Goal: Task Accomplishment & Management: Use online tool/utility

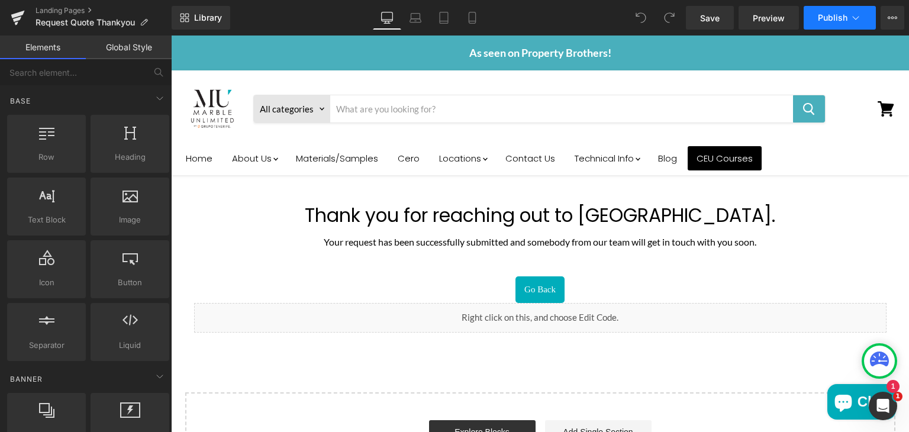
click at [825, 13] on span "Publish" at bounding box center [833, 17] width 30 height 9
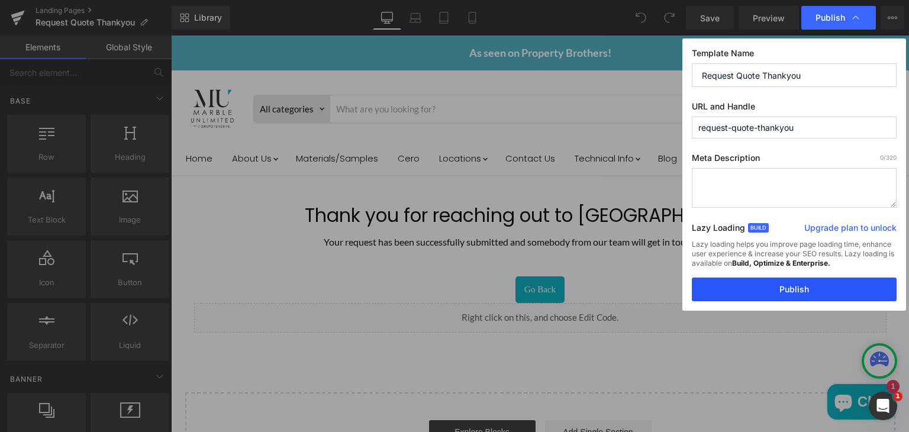
click at [812, 294] on button "Publish" at bounding box center [794, 290] width 205 height 24
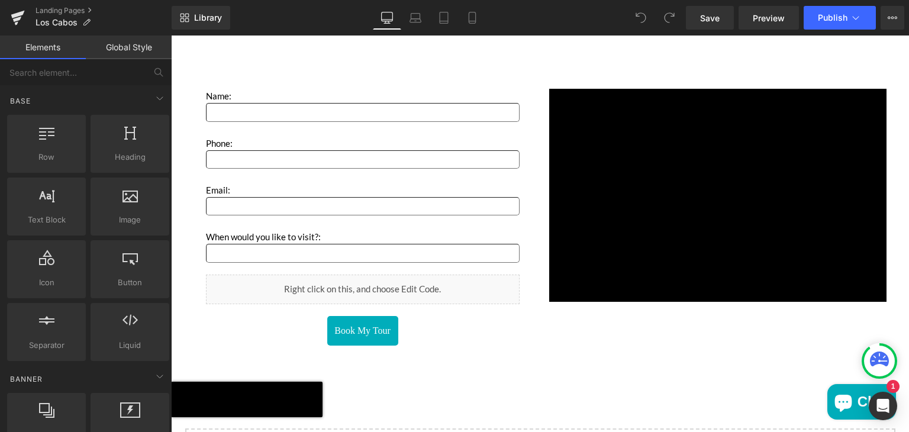
scroll to position [1880, 0]
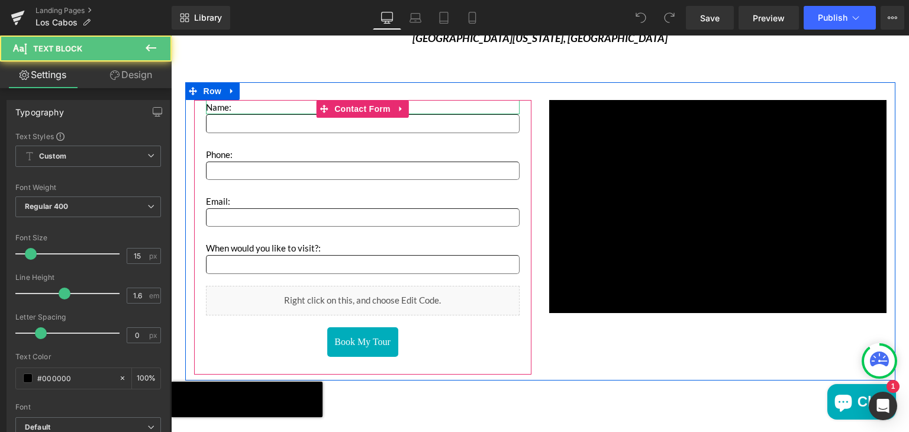
click at [483, 108] on p "Name:" at bounding box center [363, 107] width 314 height 14
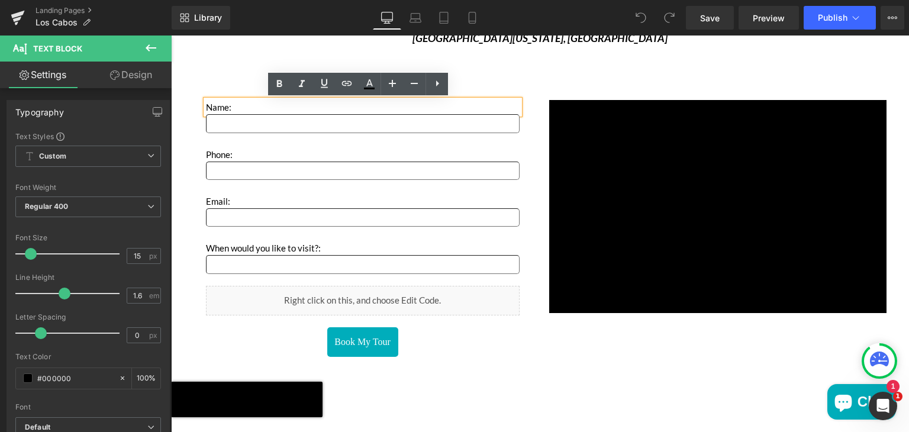
scroll to position [0, 0]
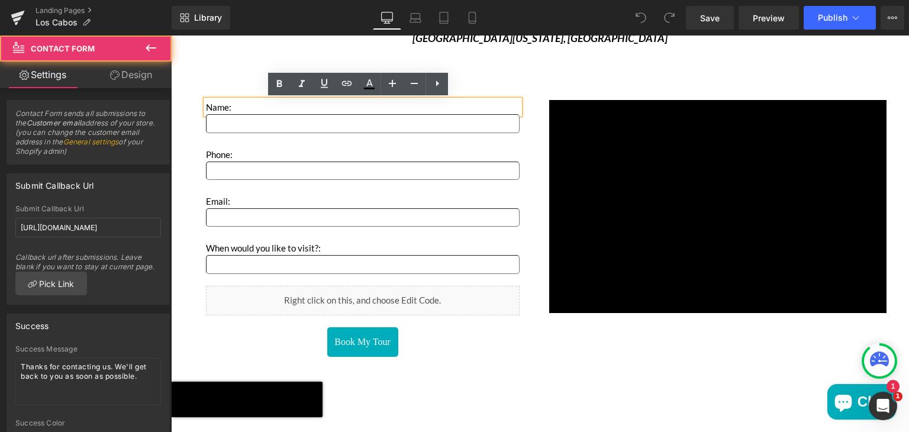
click at [516, 149] on div "Name: Text Block Text Field Phone: Text Block Text Field Email: Text Block Emai…" at bounding box center [362, 237] width 337 height 275
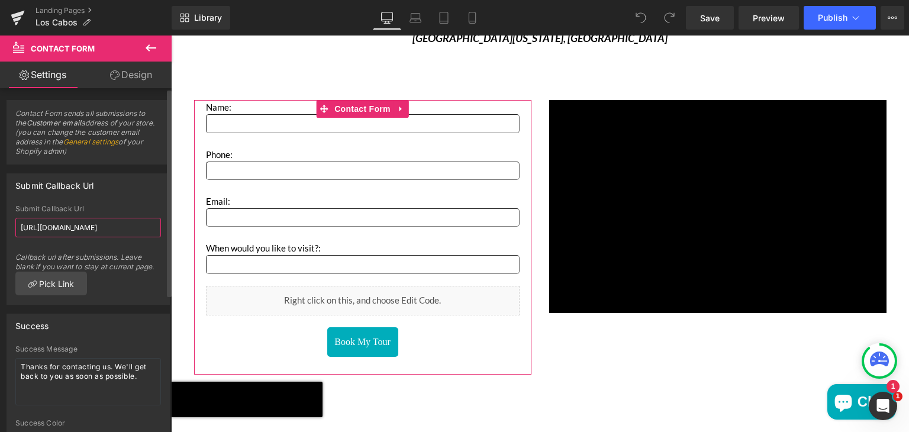
click at [108, 229] on input "https://marbleunlimitedinc.com/pages/thankyou" at bounding box center [88, 228] width 146 height 20
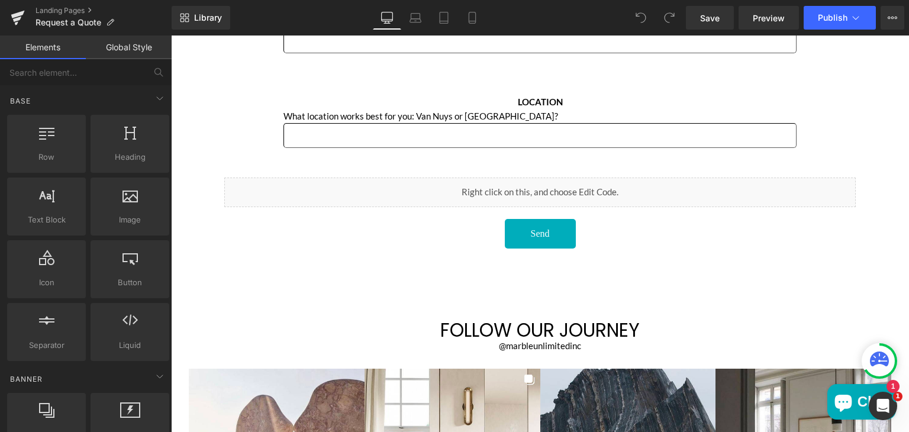
scroll to position [642, 0]
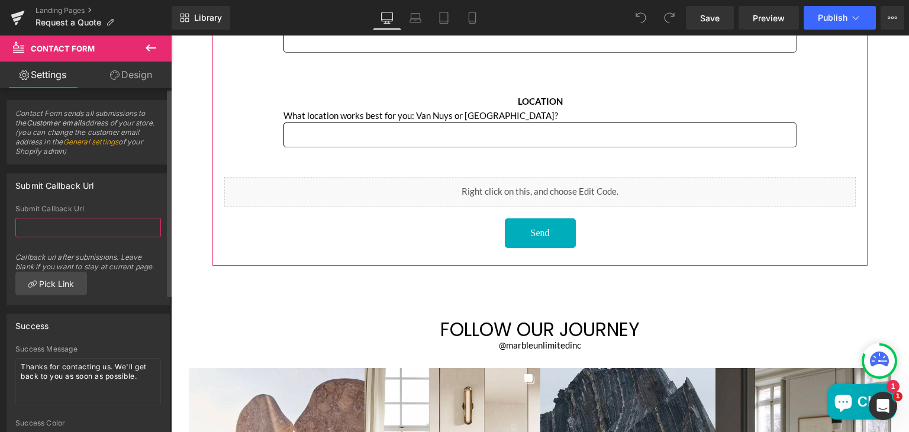
click at [57, 226] on input "text" at bounding box center [88, 228] width 146 height 20
paste input "https://marbleunlimitedinc.com/pages/thankyou"
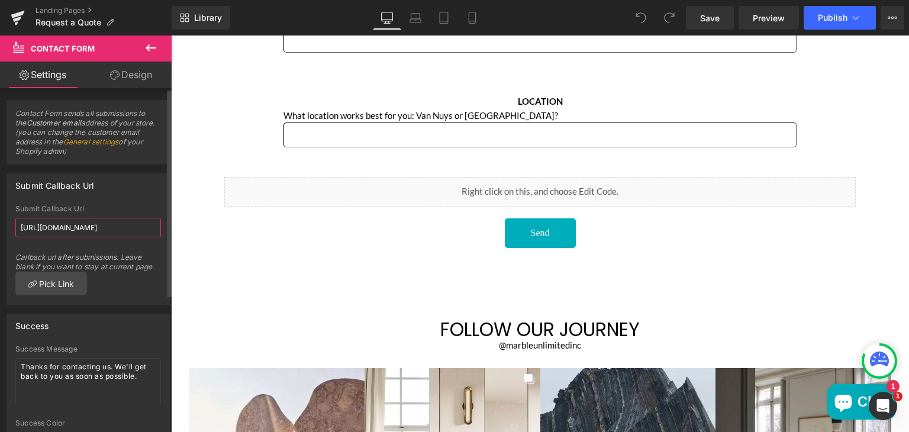
click at [121, 227] on input "https://marbleunlimitedinc.com/pages/thankyou" at bounding box center [88, 228] width 146 height 20
type input "https://marbleunlimitedinc.com/pages/request-quote-thankyou"
click at [150, 250] on div "Callback url after submissions. Leave blank if you want to stay at current page." at bounding box center [88, 257] width 146 height 28
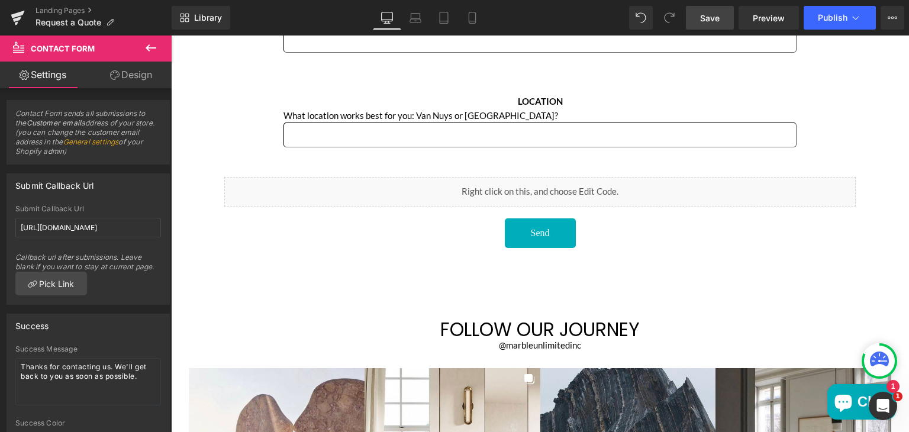
click at [713, 17] on span "Save" at bounding box center [710, 18] width 20 height 12
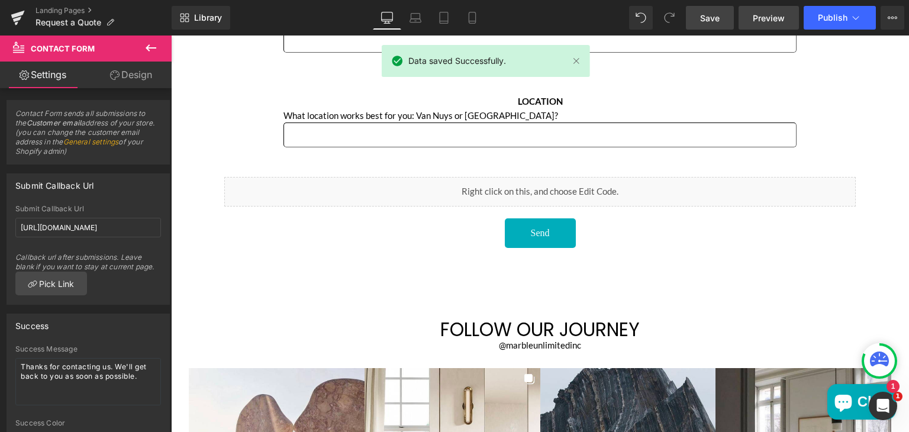
click at [764, 16] on span "Preview" at bounding box center [769, 18] width 32 height 12
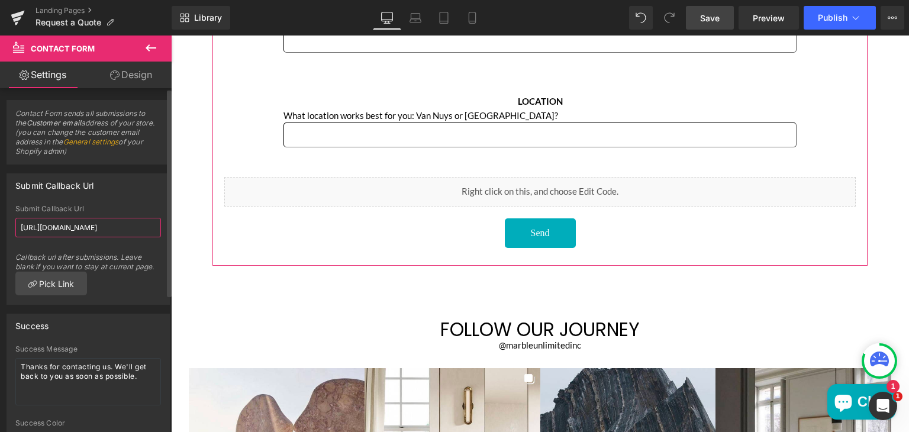
click at [111, 221] on input "[URL][DOMAIN_NAME]" at bounding box center [88, 228] width 146 height 20
click at [131, 225] on input "https://marbleunlimitedinc.com/pages/request-quote-thankyou" at bounding box center [88, 228] width 146 height 20
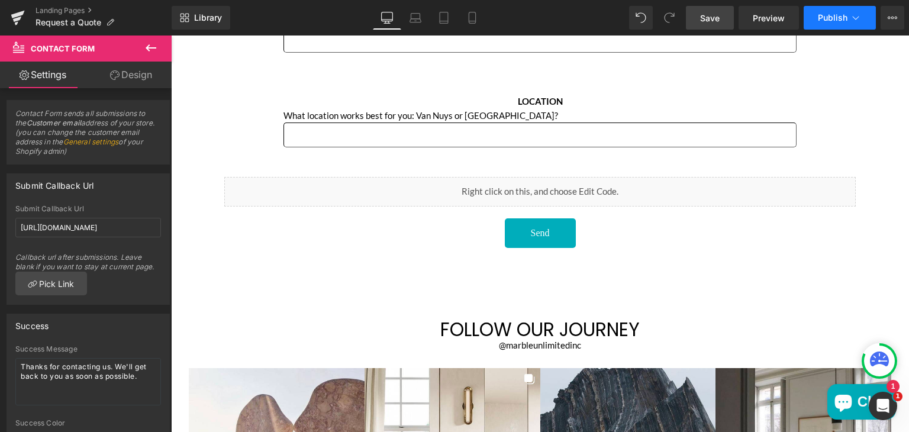
click at [834, 20] on span "Publish" at bounding box center [833, 17] width 30 height 9
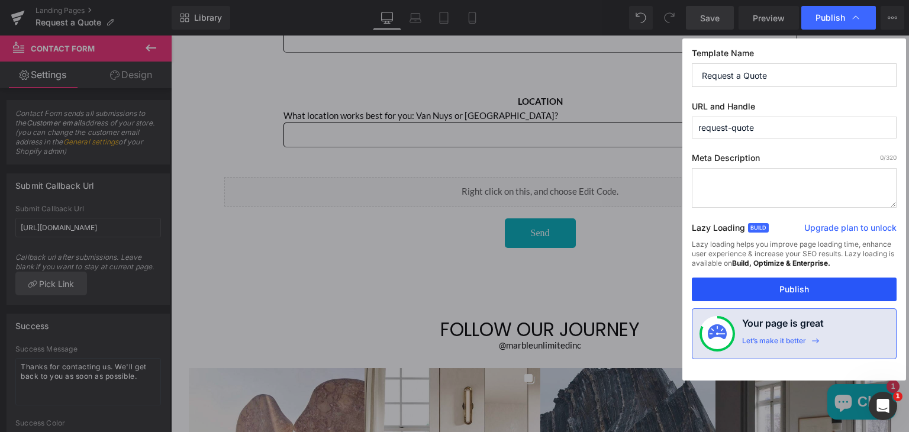
click at [734, 285] on button "Publish" at bounding box center [794, 290] width 205 height 24
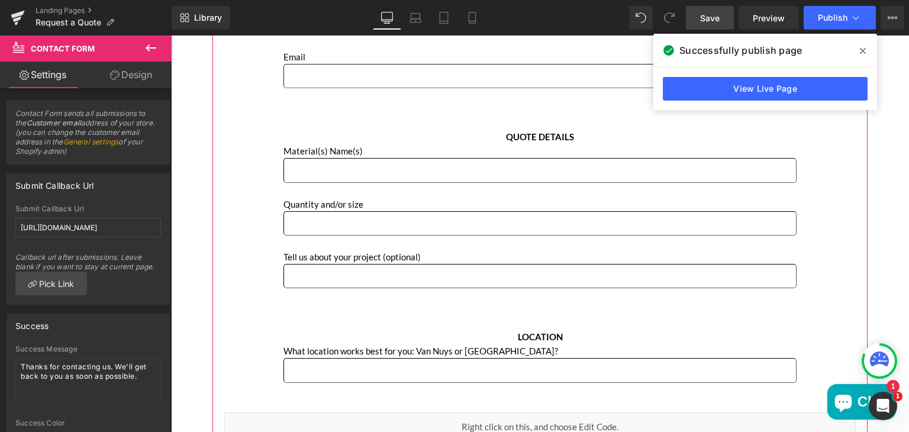
scroll to position [414, 0]
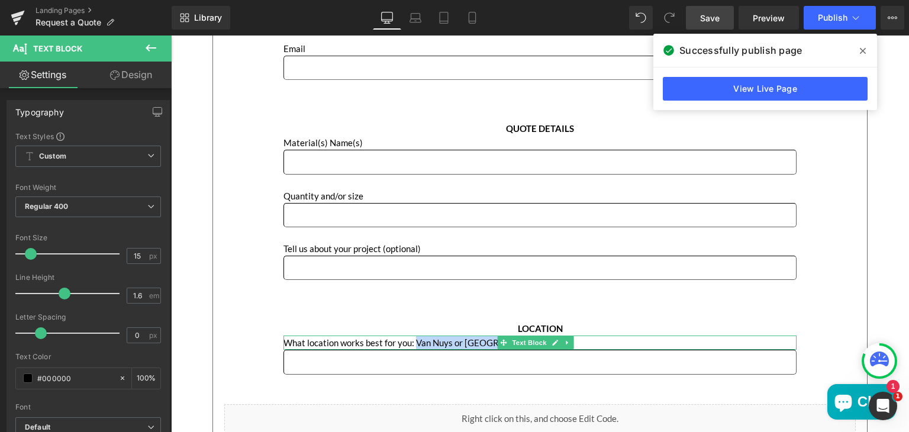
drag, startPoint x: 416, startPoint y: 337, endPoint x: 496, endPoint y: 338, distance: 79.9
click at [496, 338] on p "What location works best for you: Van Nuys or Anaheim?" at bounding box center [540, 343] width 513 height 14
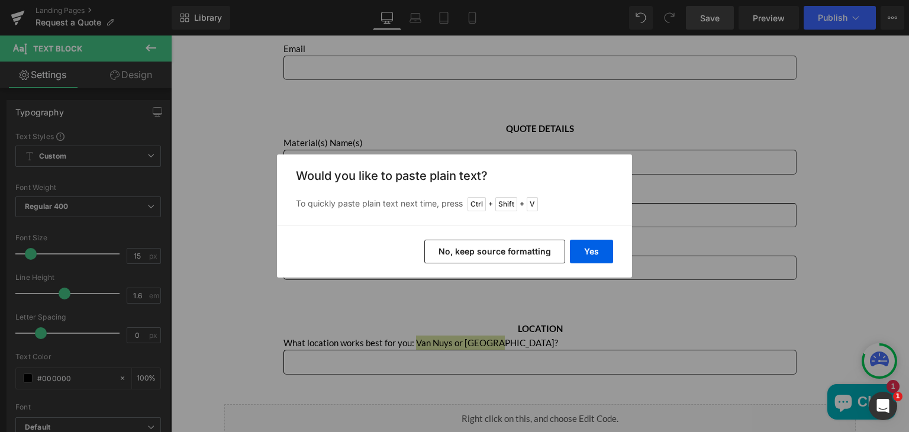
click at [496, 338] on div "Back to Library Insert Would you like to paste plain text? To quickly paste pla…" at bounding box center [454, 216] width 909 height 432
click at [520, 259] on button "No, keep source formatting" at bounding box center [495, 252] width 141 height 24
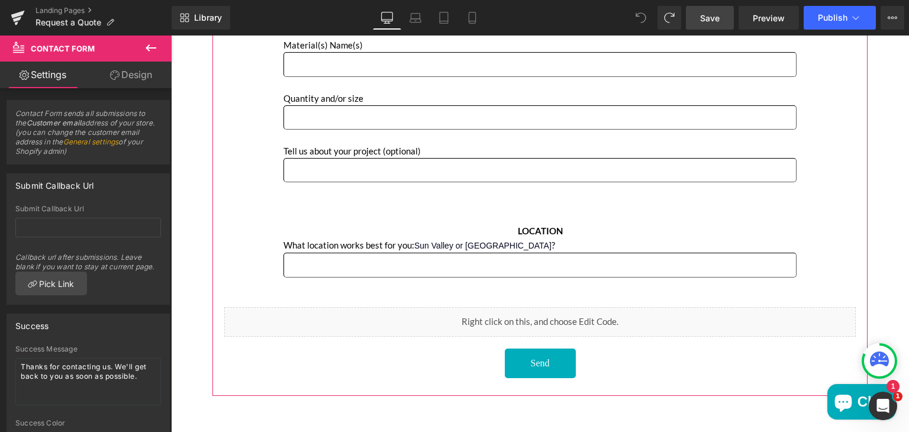
scroll to position [516, 0]
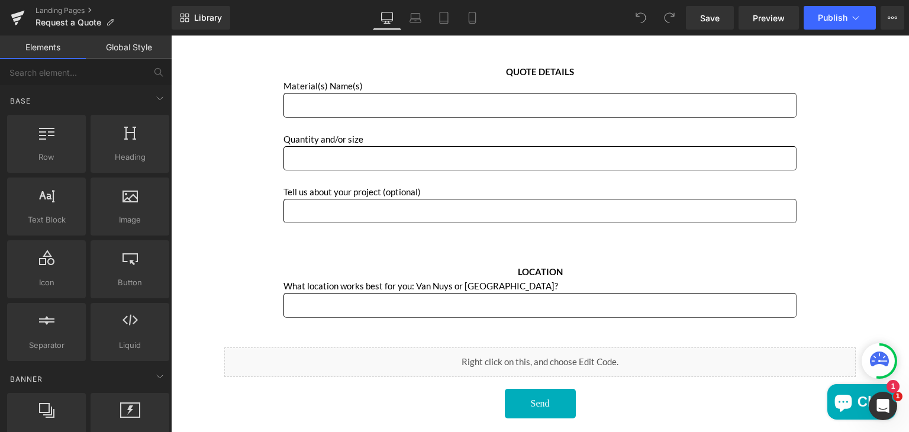
scroll to position [476, 0]
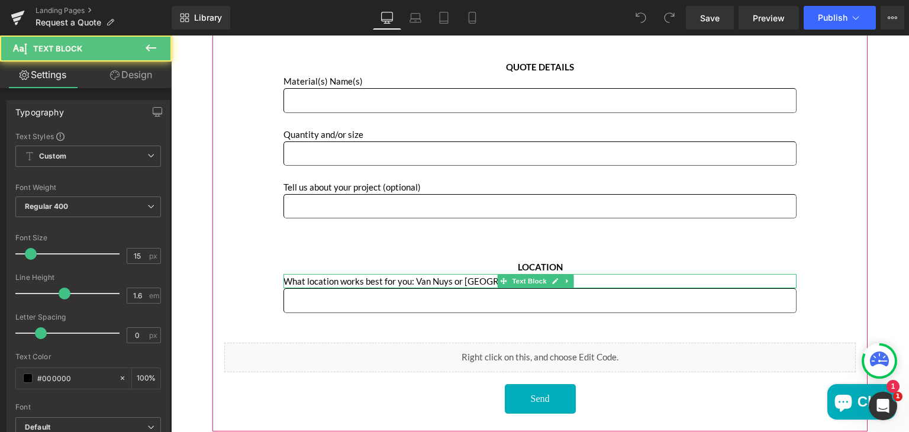
click at [451, 274] on p "What location works best for you: Van Nuys or Anaheim?" at bounding box center [540, 281] width 513 height 14
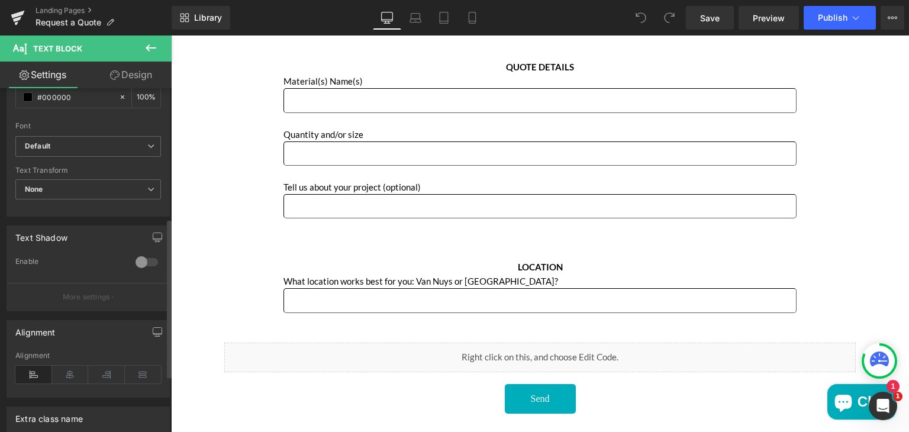
scroll to position [403, 0]
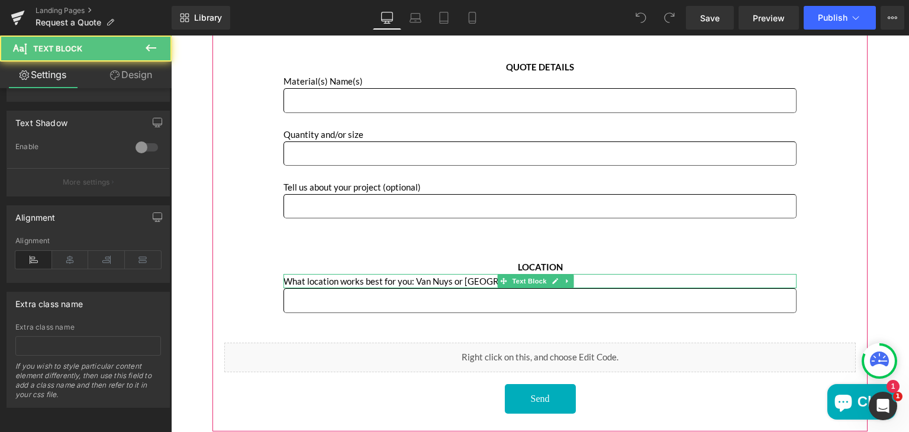
click at [451, 279] on p "What location works best for you: Van Nuys or Anaheim?" at bounding box center [540, 281] width 513 height 14
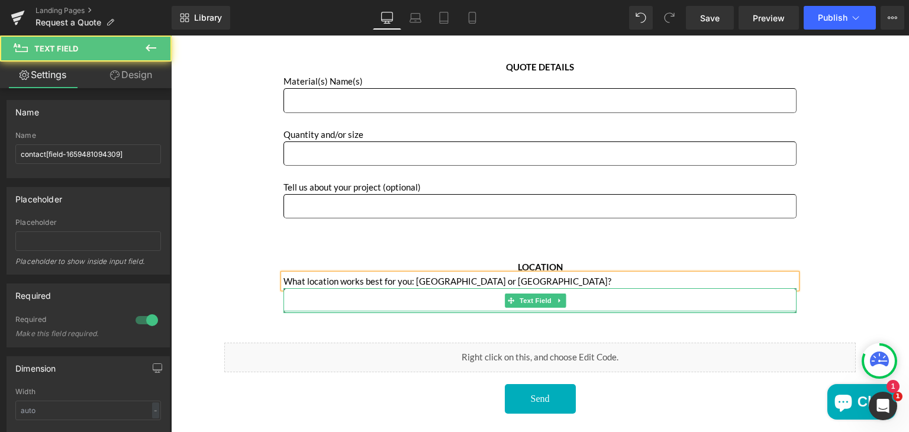
click at [642, 310] on div "Main content" at bounding box center [540, 311] width 513 height 3
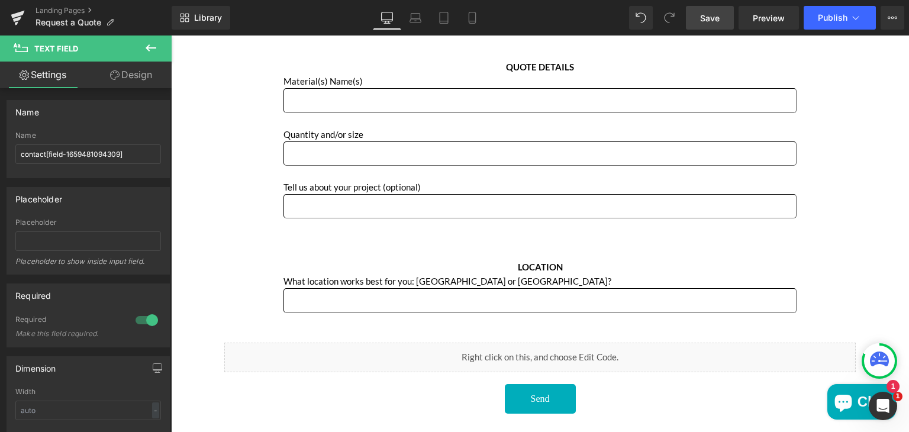
click at [718, 17] on span "Save" at bounding box center [710, 18] width 20 height 12
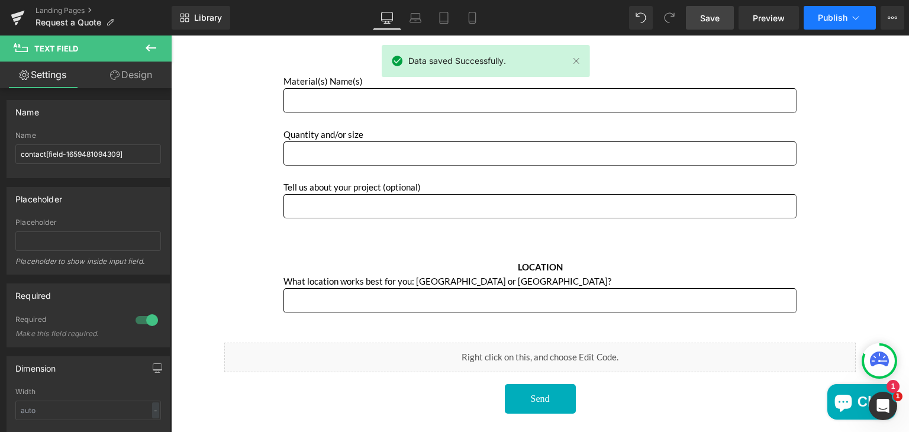
click at [823, 17] on span "Publish" at bounding box center [833, 17] width 30 height 9
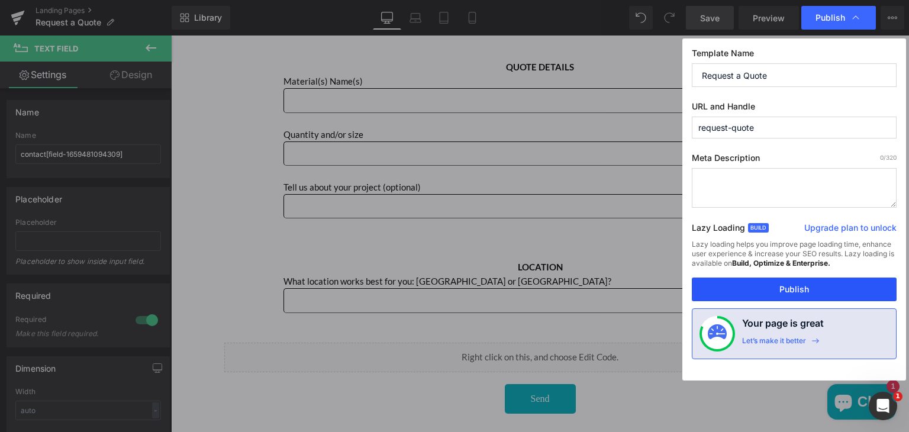
click at [760, 281] on button "Publish" at bounding box center [794, 290] width 205 height 24
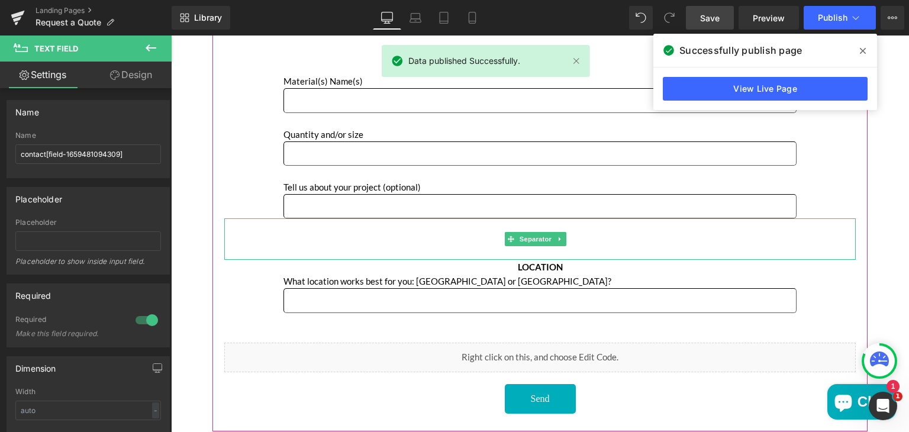
scroll to position [535, 0]
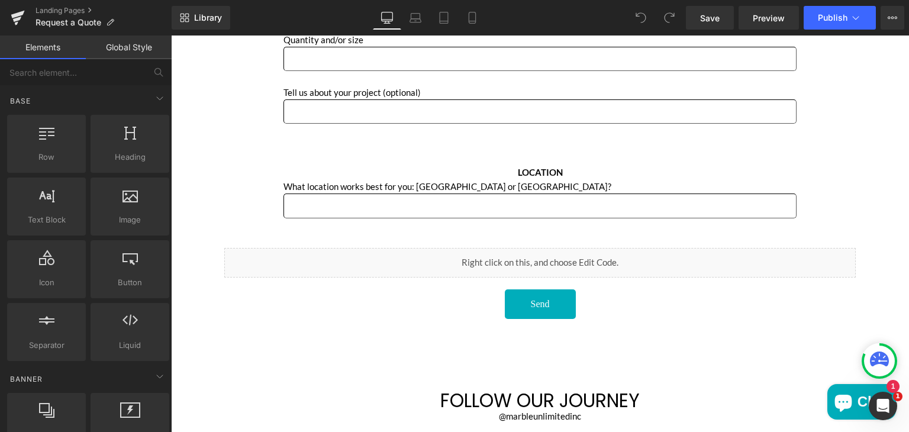
scroll to position [566, 0]
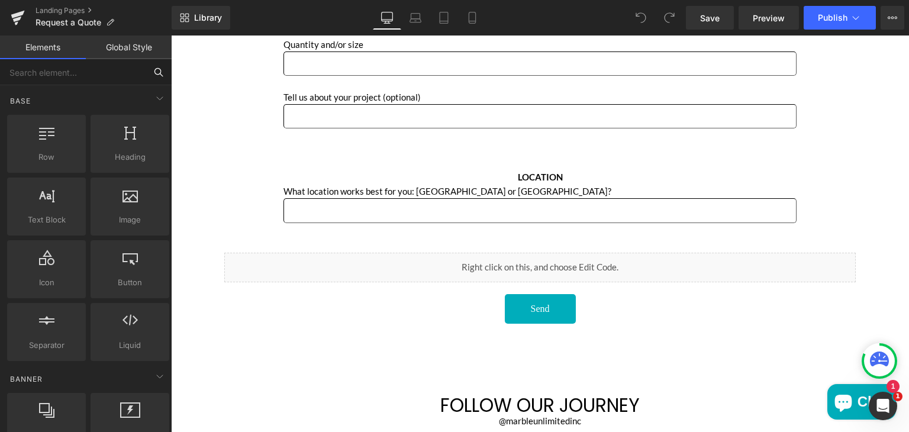
click at [47, 72] on input "text" at bounding box center [73, 72] width 146 height 26
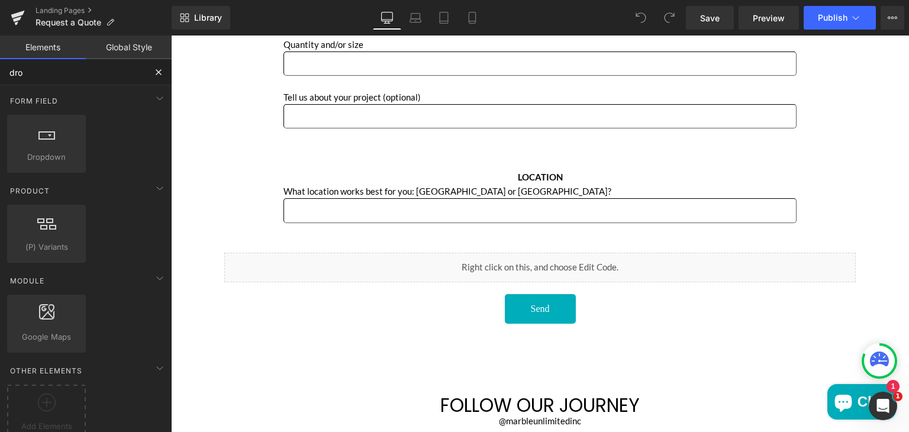
type input "drop"
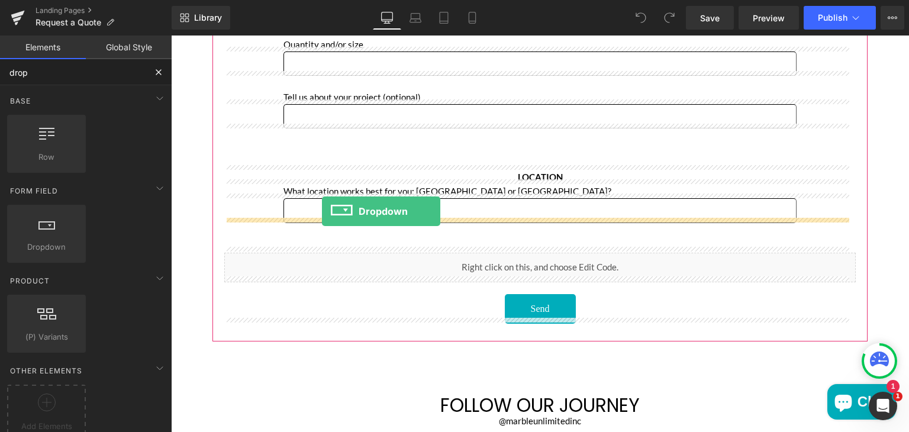
drag, startPoint x: 208, startPoint y: 273, endPoint x: 322, endPoint y: 211, distance: 129.8
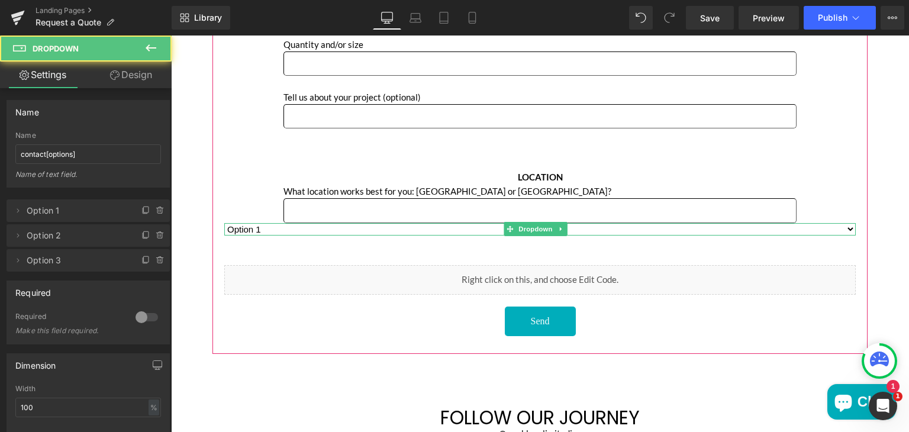
click at [300, 223] on select "Option 1 Option 2 Option 3" at bounding box center [540, 229] width 632 height 12
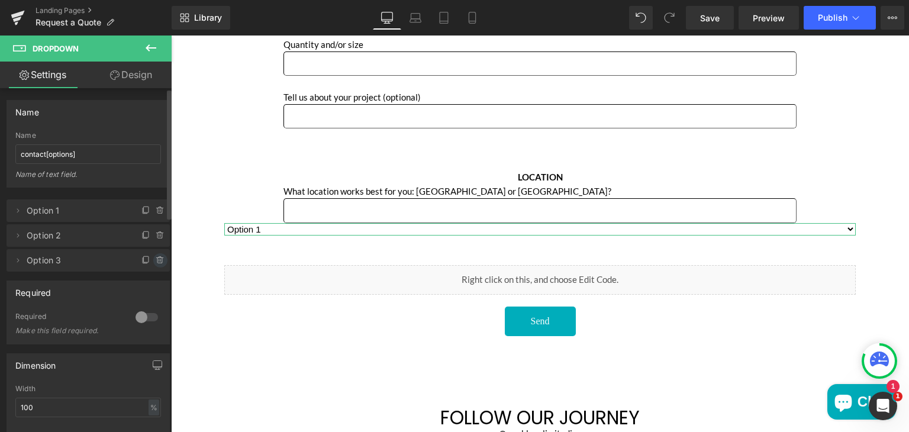
click at [156, 261] on icon at bounding box center [160, 260] width 9 height 9
click at [52, 213] on span "Option 1" at bounding box center [76, 211] width 99 height 22
click at [18, 206] on icon at bounding box center [17, 210] width 9 height 9
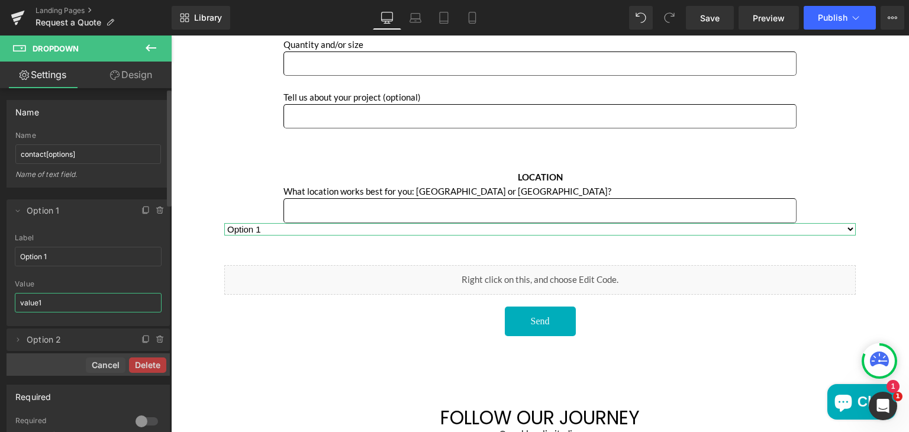
drag, startPoint x: 49, startPoint y: 297, endPoint x: 19, endPoint y: 297, distance: 30.2
click at [19, 297] on input "value1" at bounding box center [88, 303] width 147 height 20
click at [52, 256] on input "Option 1" at bounding box center [88, 257] width 147 height 20
drag, startPoint x: 52, startPoint y: 256, endPoint x: 17, endPoint y: 257, distance: 34.9
click at [17, 257] on input "Option 1" at bounding box center [88, 257] width 147 height 20
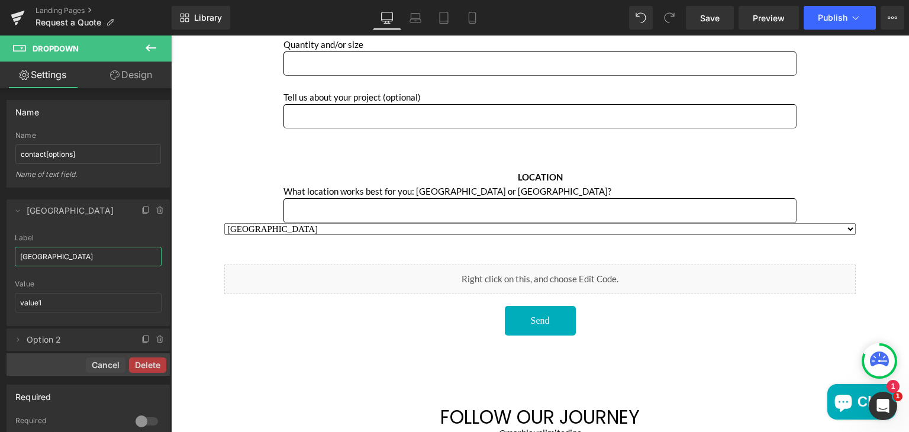
type input "[GEOGRAPHIC_DATA]"
drag, startPoint x: 61, startPoint y: 295, endPoint x: 18, endPoint y: 301, distance: 43.6
click at [18, 301] on input "value1" at bounding box center [88, 303] width 147 height 20
type input "[GEOGRAPHIC_DATA]"
click at [17, 211] on icon at bounding box center [17, 210] width 9 height 9
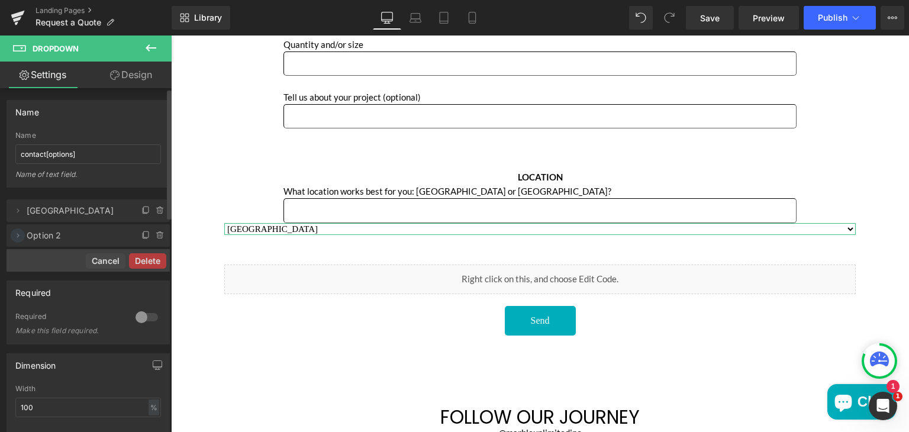
click at [17, 239] on icon at bounding box center [17, 235] width 9 height 9
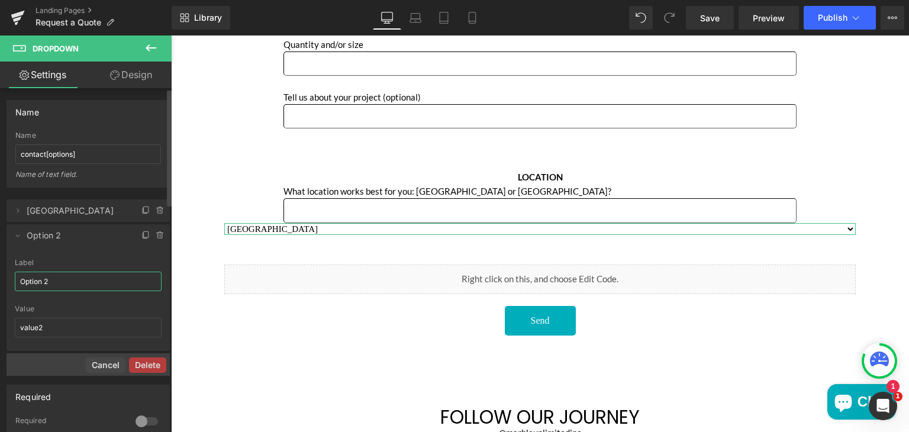
drag, startPoint x: 56, startPoint y: 285, endPoint x: 21, endPoint y: 281, distance: 35.1
click at [21, 281] on input "Option 2" at bounding box center [88, 282] width 147 height 20
type input "[GEOGRAPHIC_DATA]"
click at [54, 330] on input "value2" at bounding box center [88, 328] width 147 height 20
paste input "[GEOGRAPHIC_DATA]"
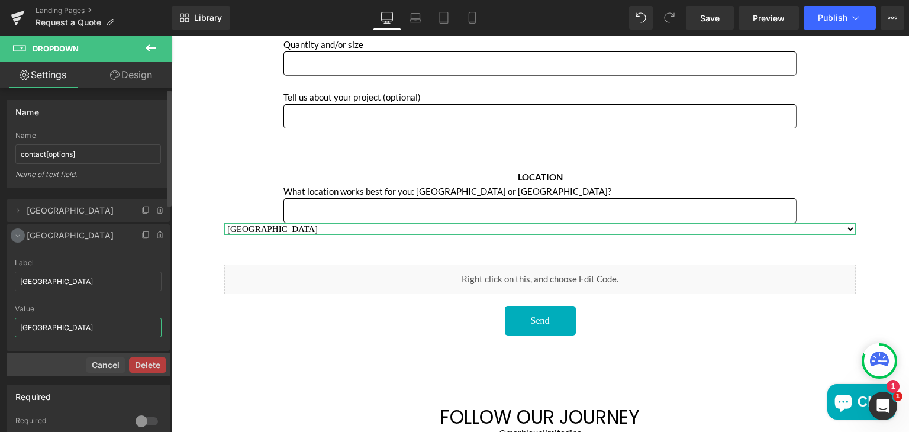
type input "[GEOGRAPHIC_DATA]"
click at [15, 235] on icon at bounding box center [17, 235] width 9 height 9
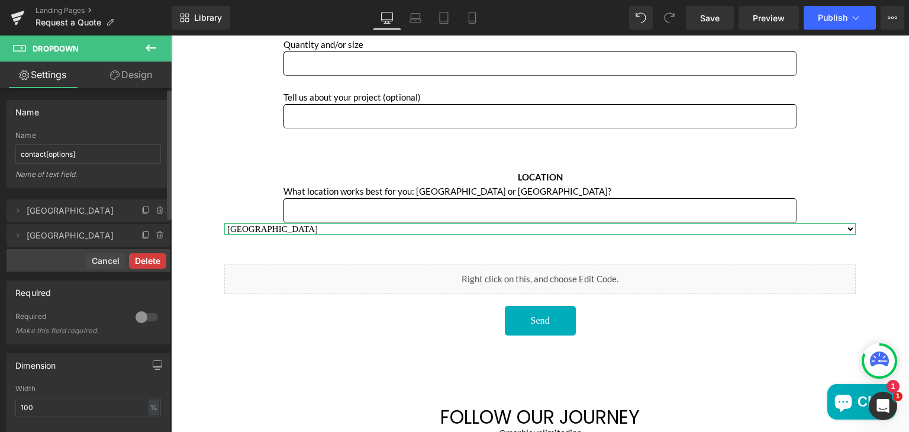
click at [137, 259] on button "Delete" at bounding box center [147, 260] width 37 height 15
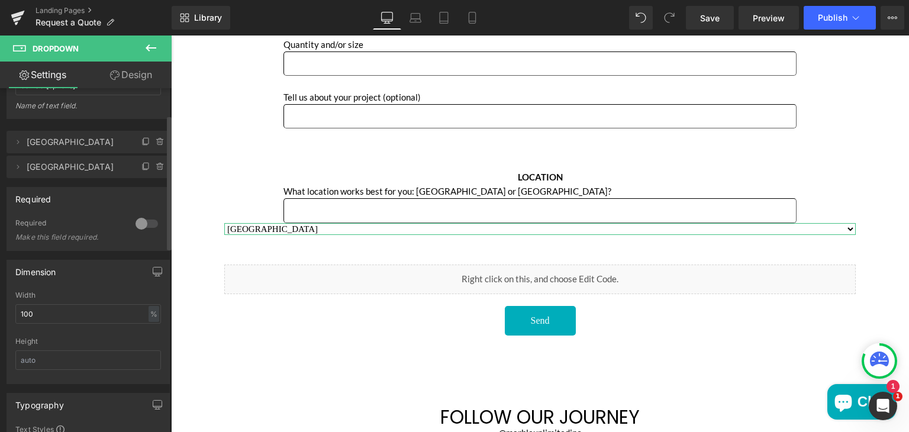
scroll to position [75, 0]
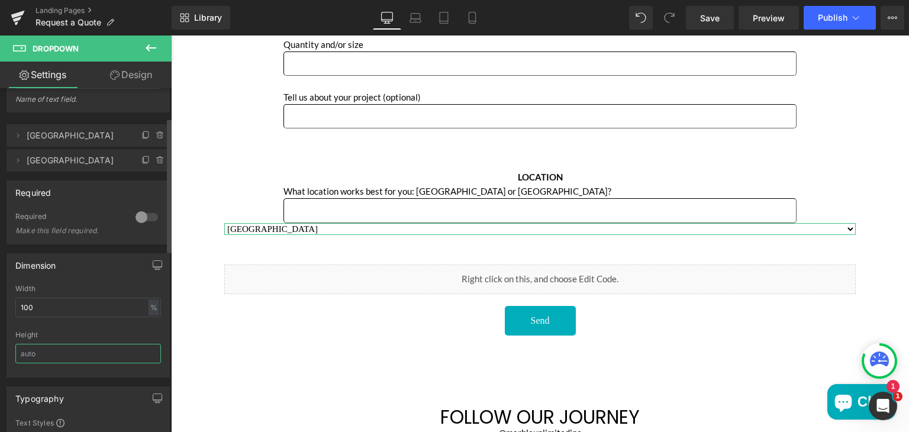
click at [34, 358] on input "text" at bounding box center [88, 354] width 146 height 20
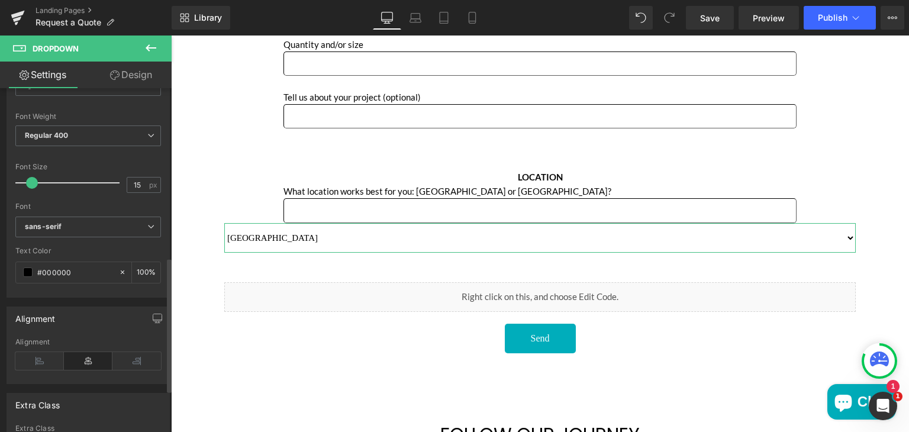
scroll to position [433, 0]
type input "50"
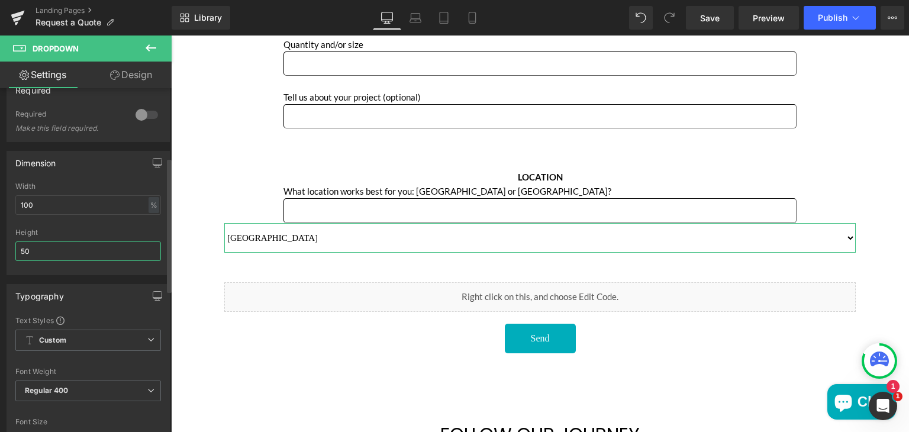
scroll to position [177, 0]
click at [136, 75] on link "Design" at bounding box center [131, 75] width 86 height 27
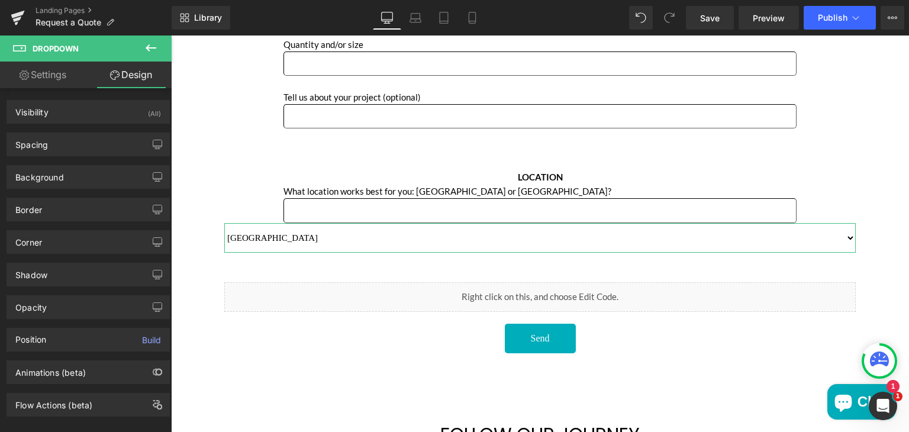
click at [53, 75] on link "Settings" at bounding box center [43, 75] width 86 height 27
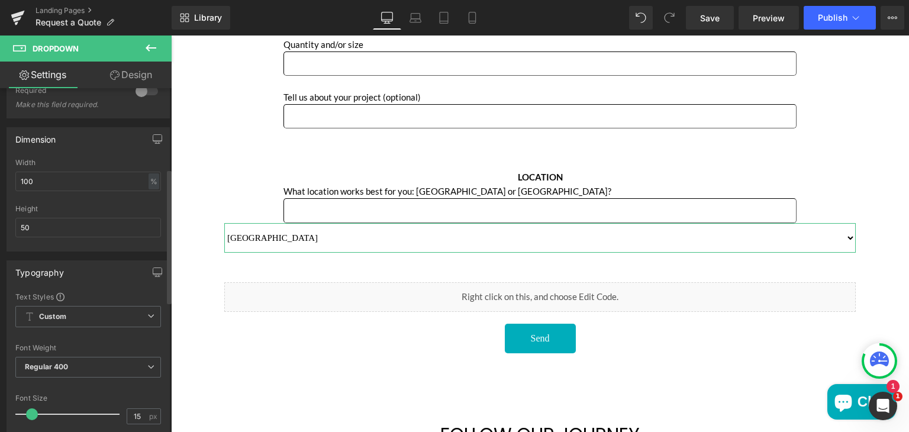
scroll to position [196, 0]
click at [28, 182] on input "100" at bounding box center [88, 187] width 146 height 20
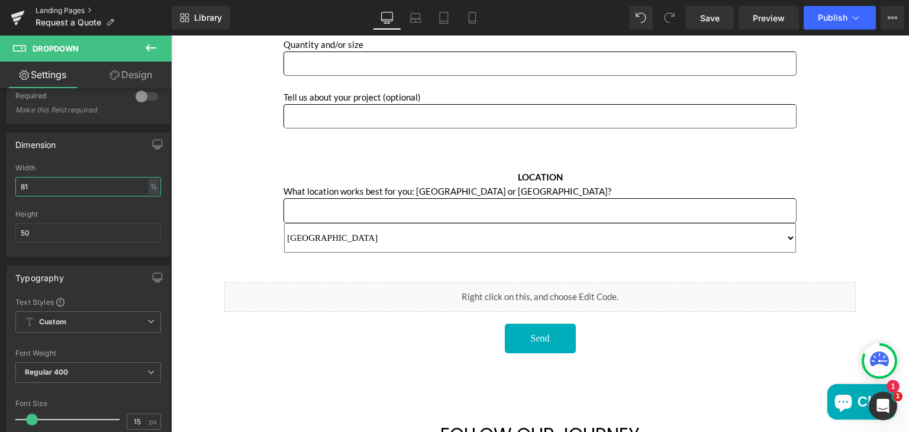
type input "81"
click at [138, 74] on link "Design" at bounding box center [131, 75] width 86 height 27
type input "100"
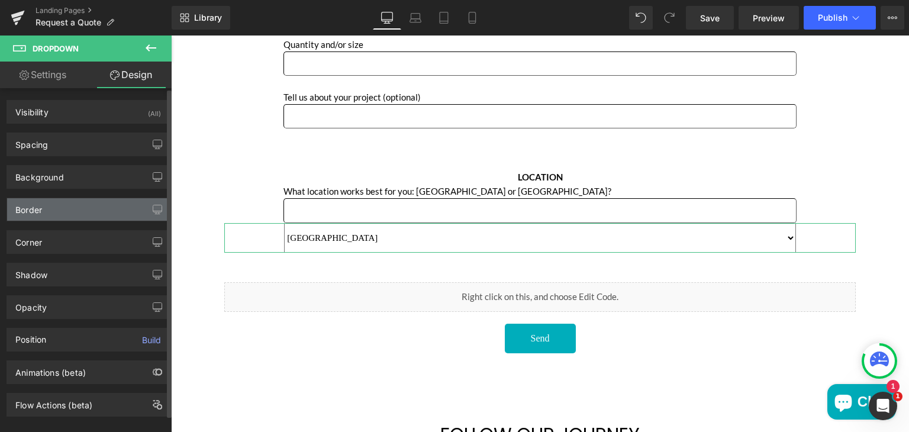
click at [43, 202] on div "Border" at bounding box center [88, 209] width 162 height 22
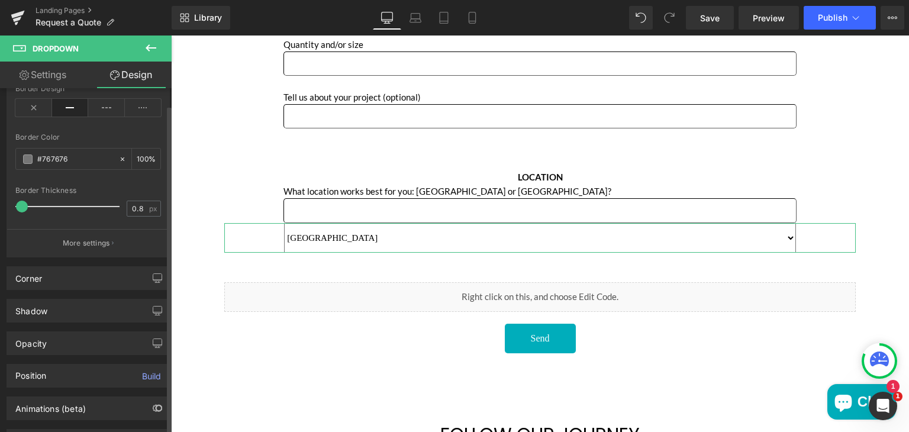
scroll to position [197, 0]
click at [44, 277] on div "Corner" at bounding box center [88, 278] width 162 height 22
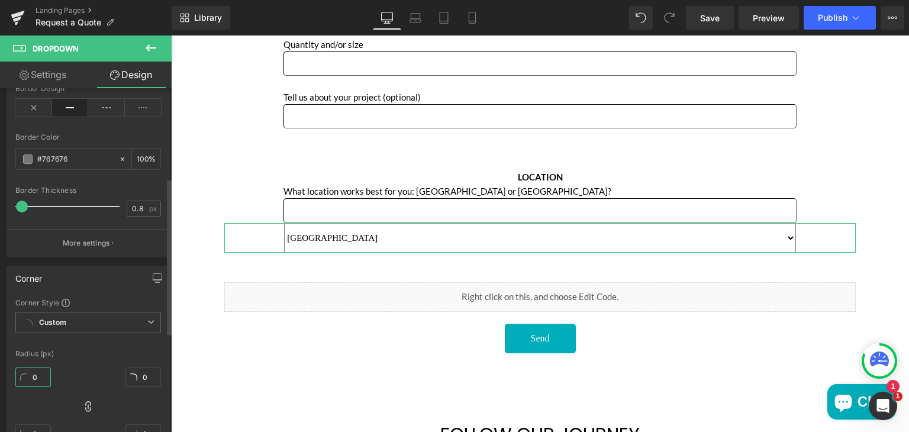
click at [38, 372] on input "0" at bounding box center [33, 378] width 36 height 20
type input "5"
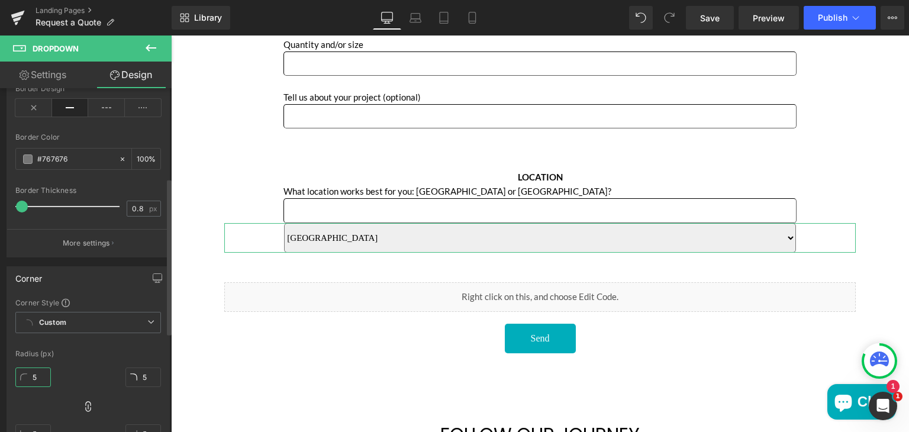
type input "5"
click at [108, 350] on div "Radius (px)" at bounding box center [88, 354] width 146 height 8
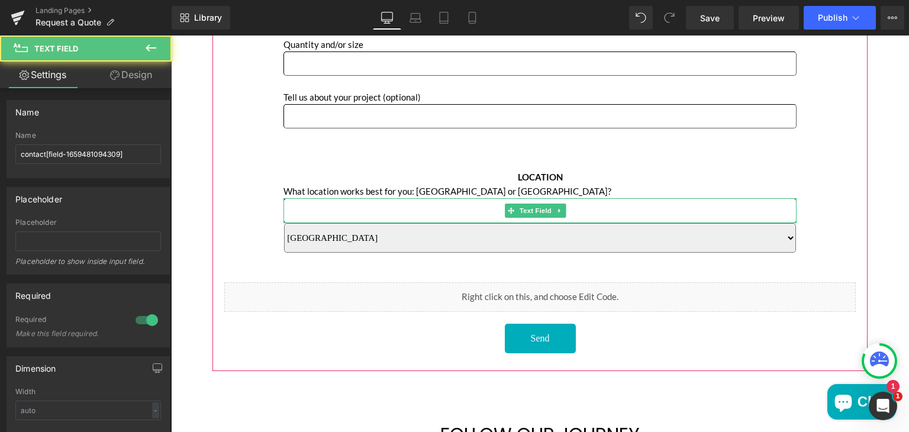
click at [344, 200] on input "Main content" at bounding box center [540, 210] width 513 height 24
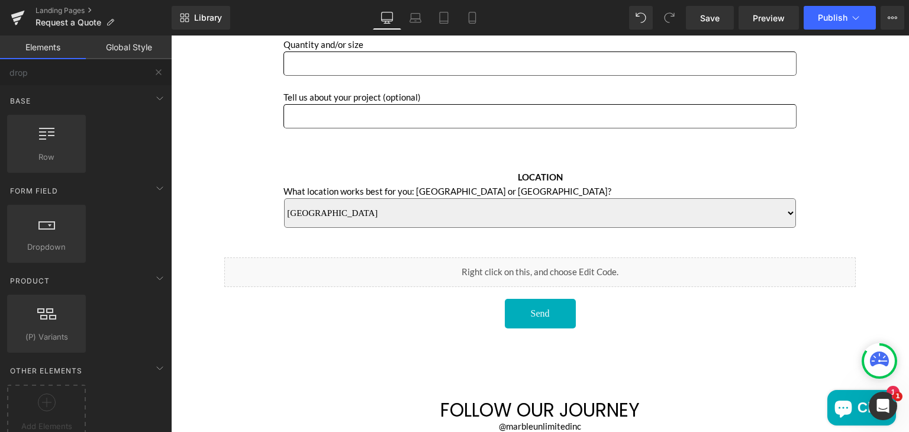
drag, startPoint x: 487, startPoint y: 369, endPoint x: 316, endPoint y: 333, distance: 174.8
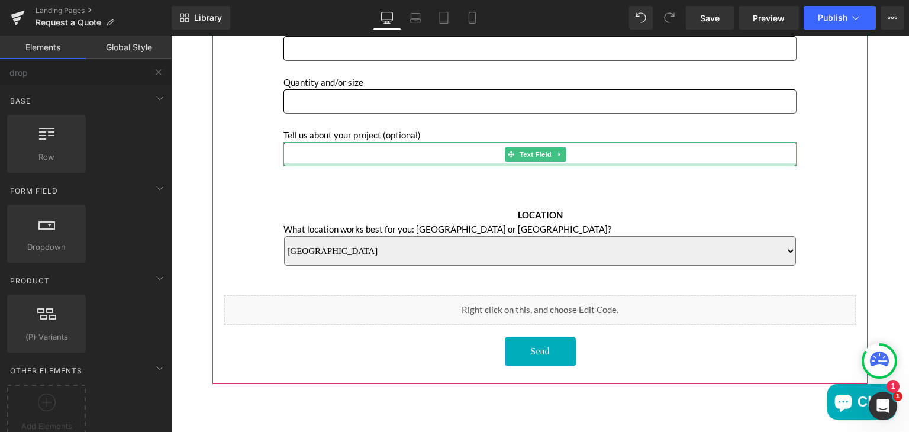
scroll to position [531, 0]
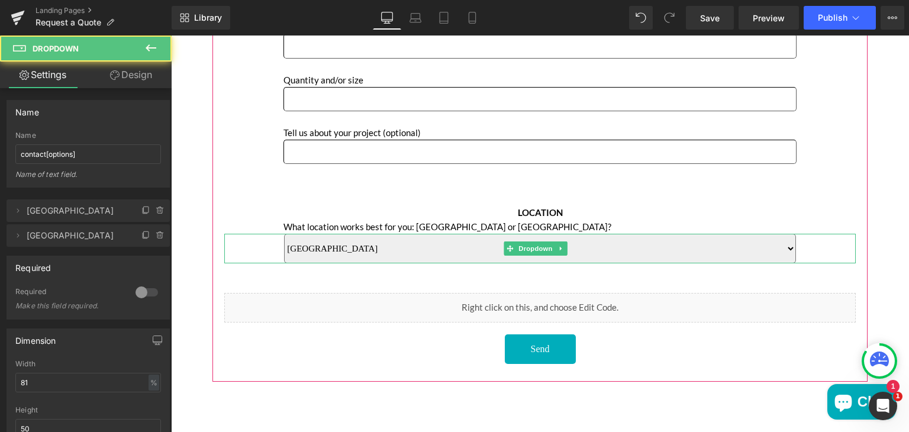
click at [490, 247] on select "Sun Valley [GEOGRAPHIC_DATA]" at bounding box center [540, 249] width 512 height 30
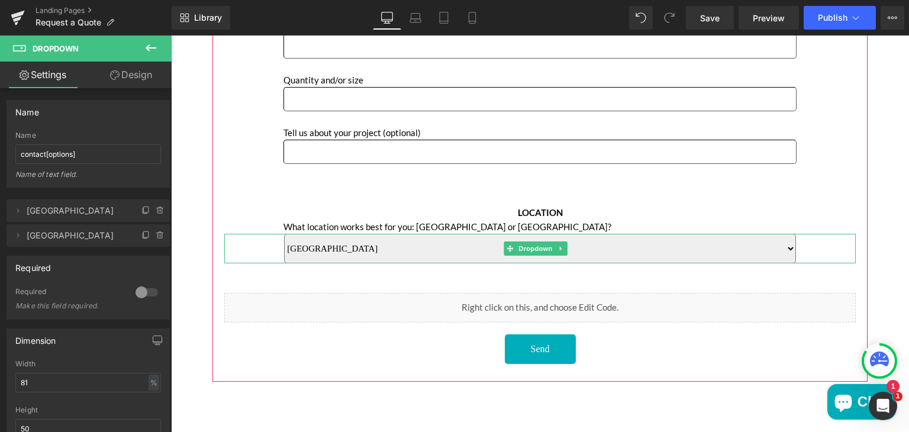
click at [490, 247] on select "Sun Valley [GEOGRAPHIC_DATA]" at bounding box center [540, 249] width 512 height 30
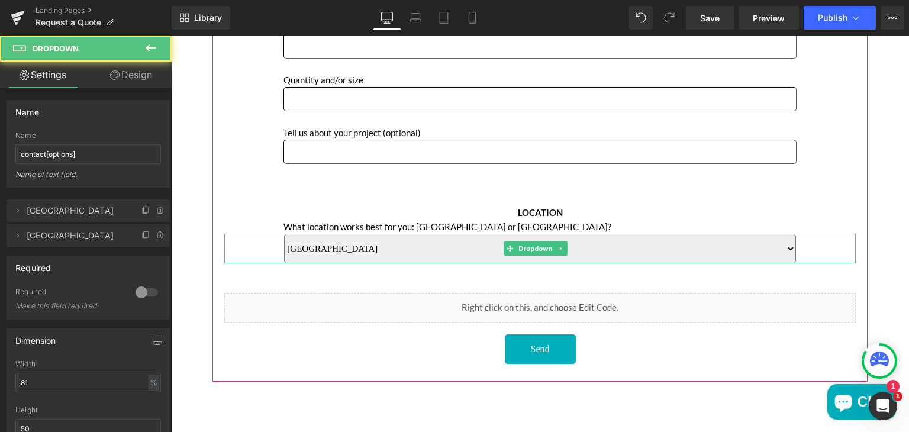
click at [343, 247] on select "Sun Valley [GEOGRAPHIC_DATA]" at bounding box center [540, 249] width 512 height 30
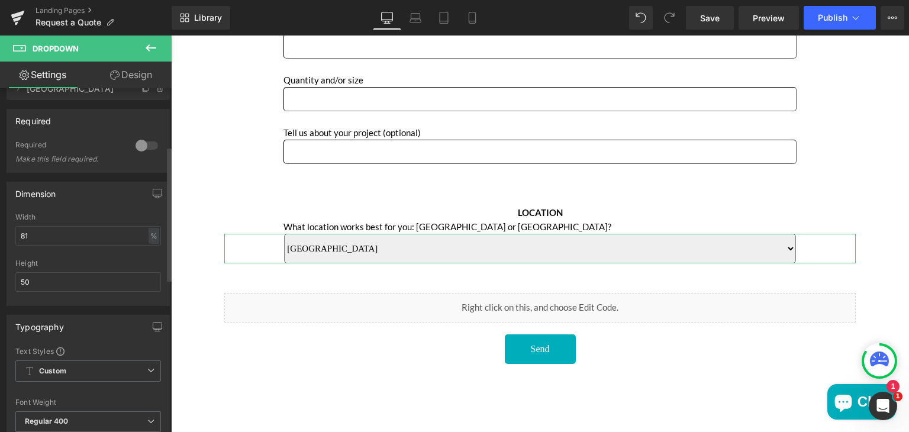
scroll to position [149, 0]
click at [414, 24] on link "Laptop" at bounding box center [415, 18] width 28 height 24
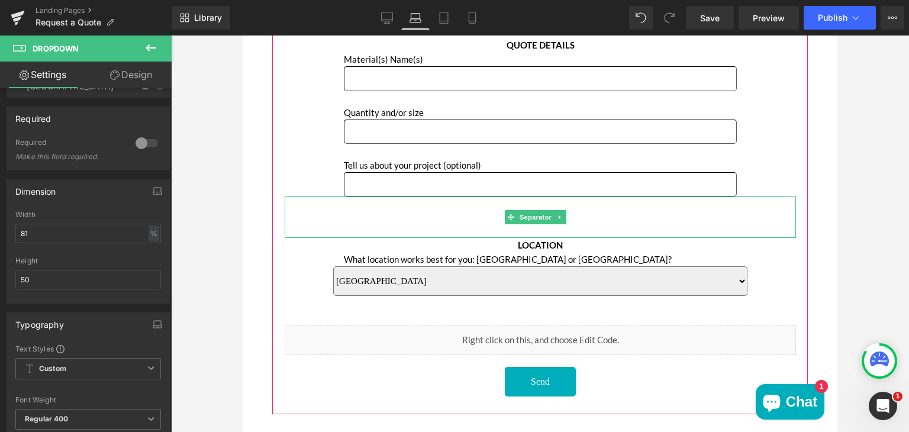
scroll to position [457, 0]
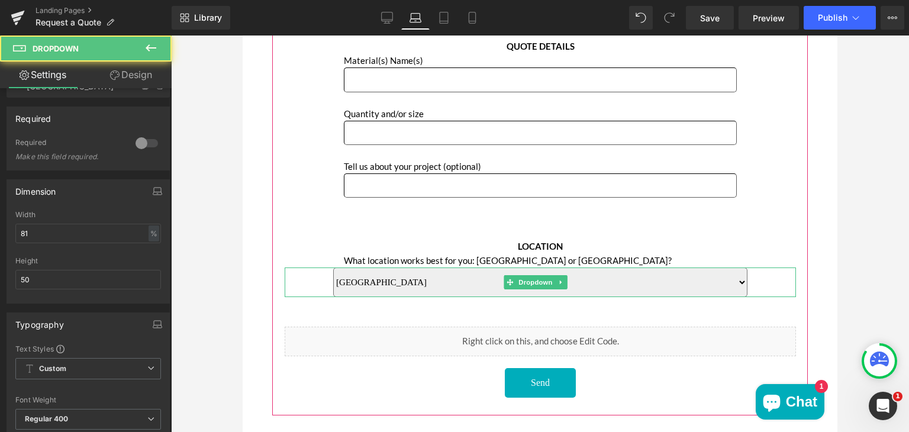
click at [419, 277] on select "Sun Valley [GEOGRAPHIC_DATA]" at bounding box center [540, 283] width 414 height 30
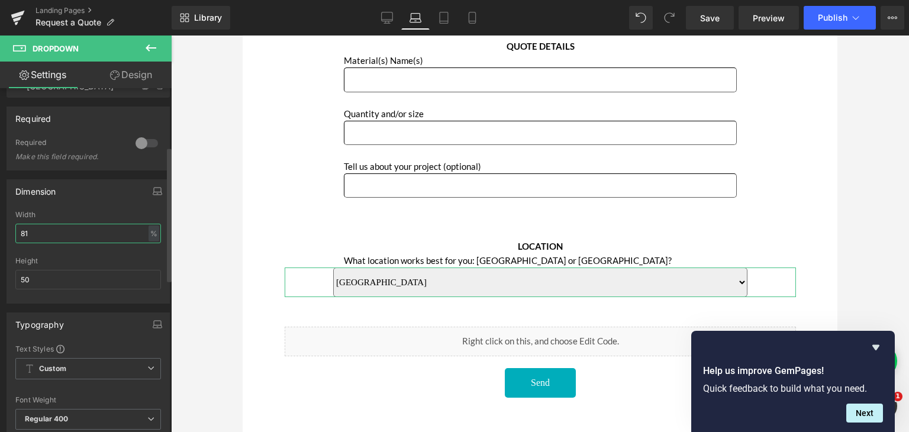
click at [66, 230] on input "81" at bounding box center [88, 234] width 146 height 20
type input "8"
click at [441, 24] on link "Tablet" at bounding box center [444, 18] width 28 height 24
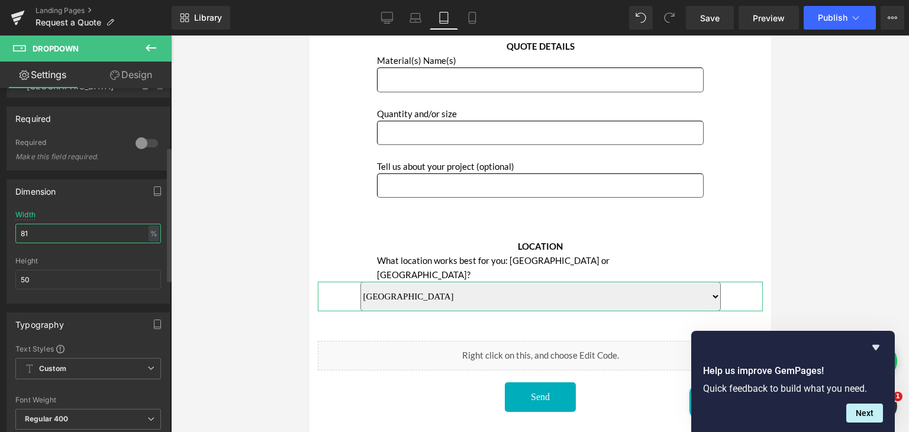
click at [47, 233] on input "81" at bounding box center [88, 234] width 146 height 20
type input "8"
click at [472, 12] on icon at bounding box center [472, 17] width 7 height 11
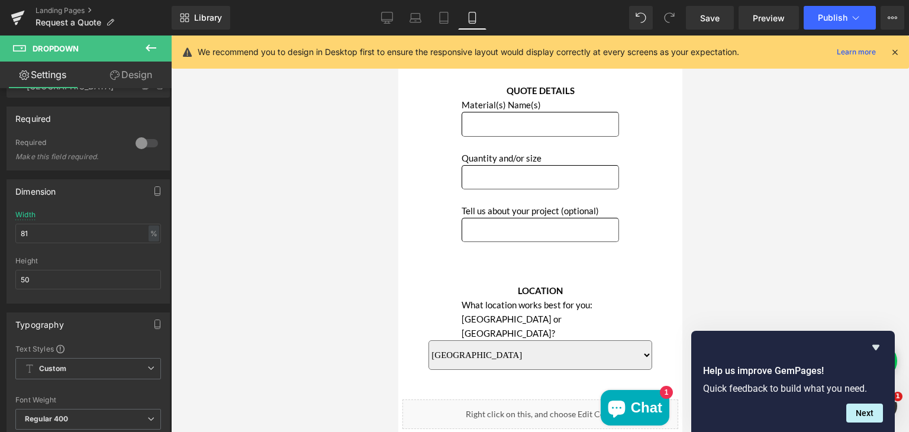
scroll to position [516, 0]
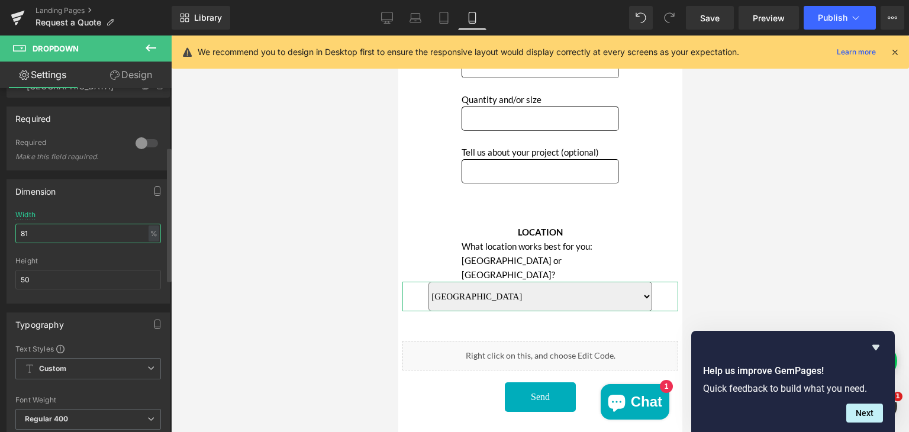
click at [41, 233] on input "81" at bounding box center [88, 234] width 146 height 20
type input "8"
type input "5"
type input "1"
type input "6"
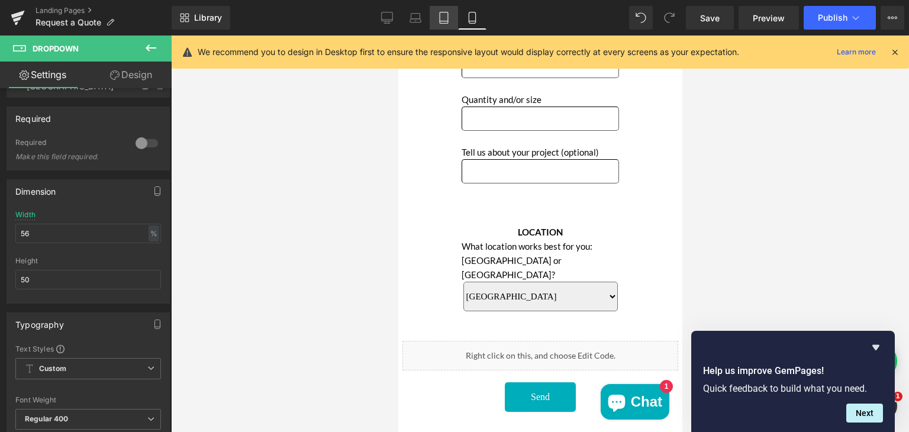
click at [452, 17] on link "Tablet" at bounding box center [444, 18] width 28 height 24
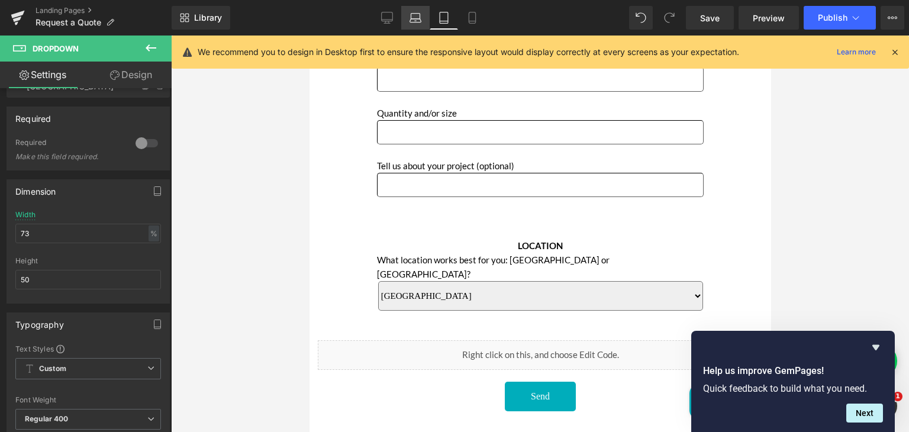
click at [417, 20] on icon at bounding box center [416, 18] width 12 height 12
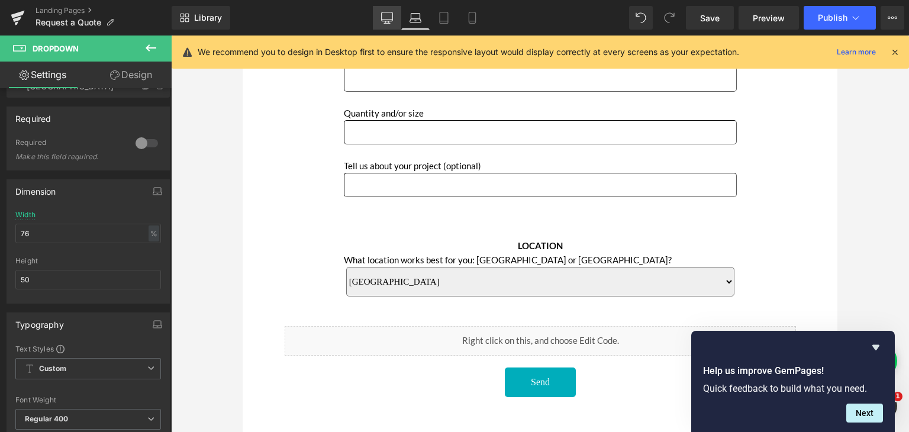
click at [392, 21] on icon at bounding box center [387, 16] width 11 height 9
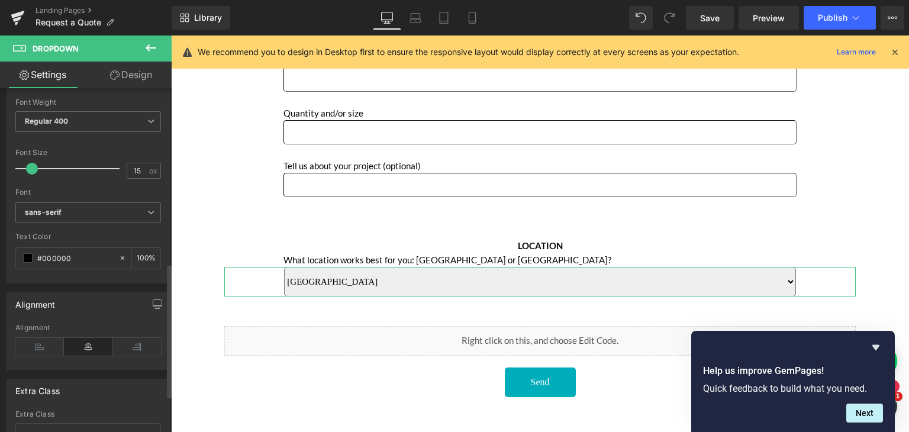
scroll to position [540, 0]
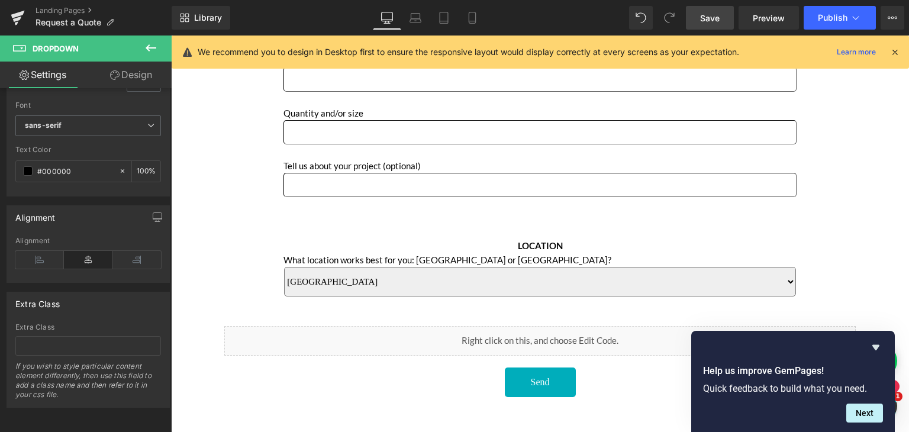
click at [709, 20] on span "Save" at bounding box center [710, 18] width 20 height 12
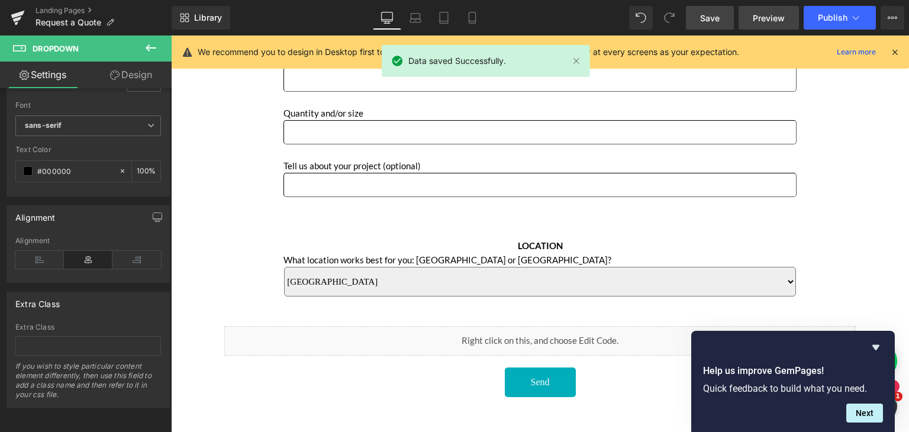
click at [776, 11] on link "Preview" at bounding box center [769, 18] width 60 height 24
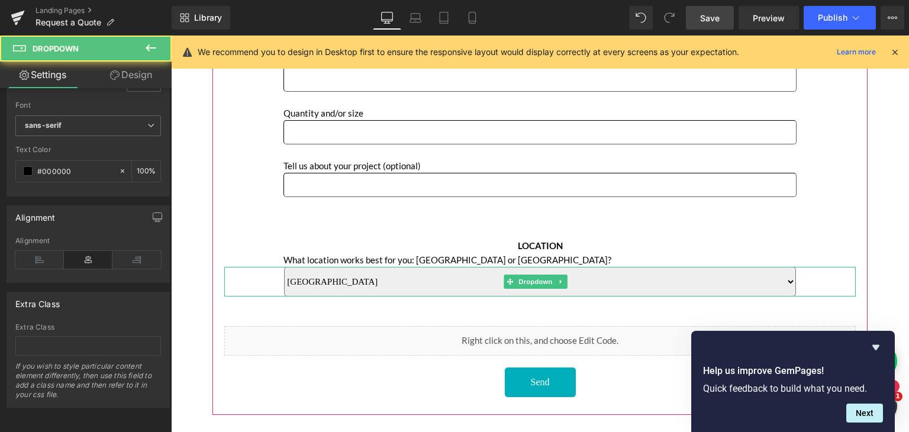
click at [327, 269] on select "Sun Valley [GEOGRAPHIC_DATA]" at bounding box center [540, 282] width 512 height 30
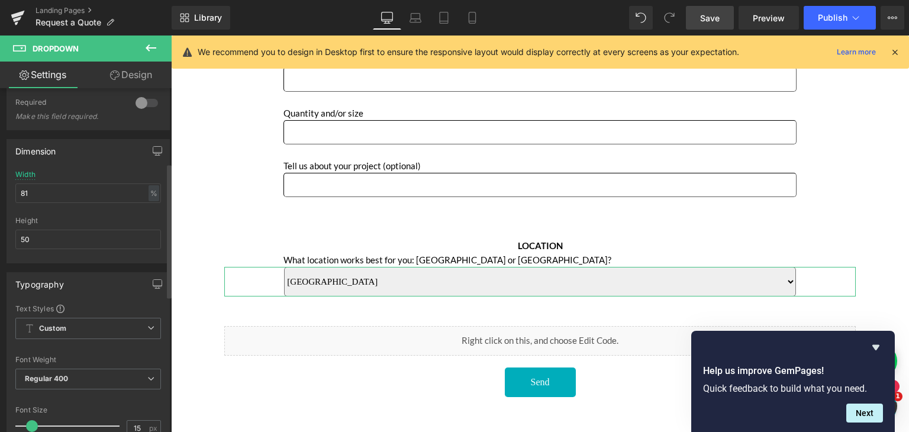
scroll to position [189, 0]
click at [68, 188] on input "81" at bounding box center [88, 194] width 146 height 20
type input "85"
click at [704, 15] on span "Save" at bounding box center [710, 18] width 20 height 12
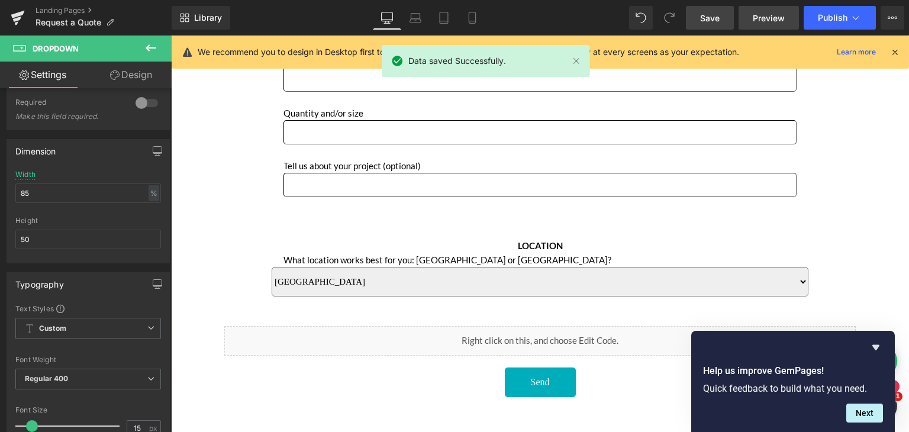
click at [766, 15] on span "Preview" at bounding box center [769, 18] width 32 height 12
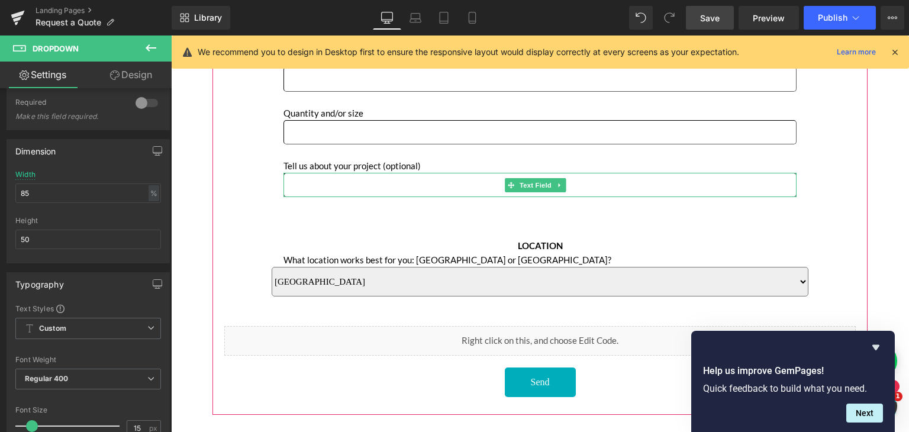
click at [416, 177] on input "Main content" at bounding box center [540, 185] width 513 height 24
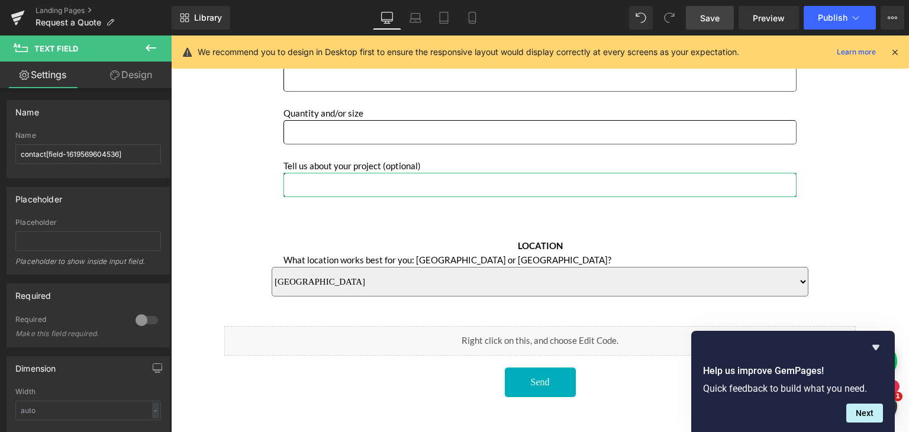
click at [125, 72] on link "Design" at bounding box center [131, 75] width 86 height 27
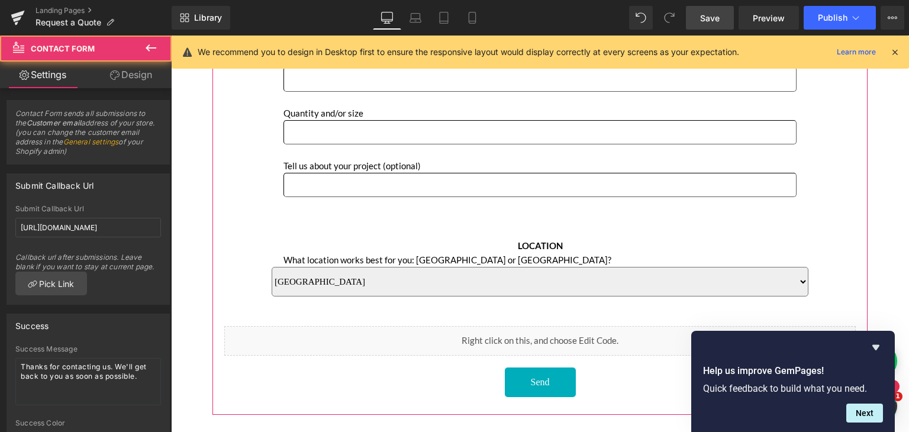
click at [274, 153] on div "Name Text Block Text Field Phone Text Block Text Field Email Text Block Email F…" at bounding box center [540, 125] width 632 height 545
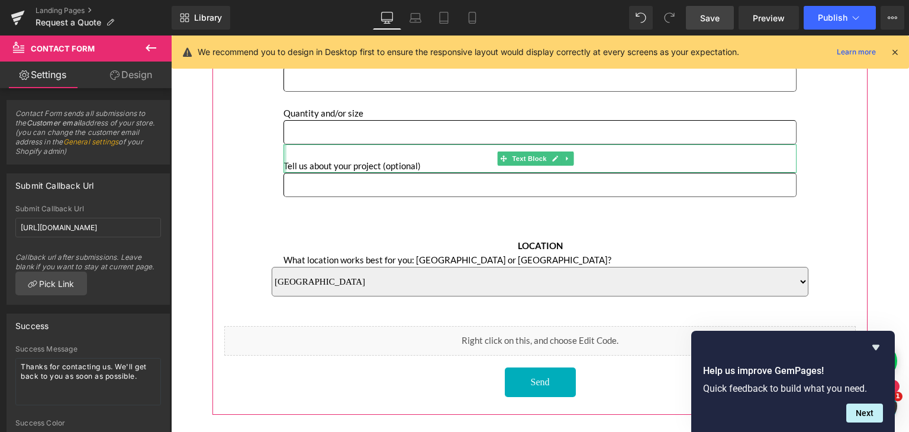
click at [285, 144] on div "Main content" at bounding box center [285, 158] width 3 height 28
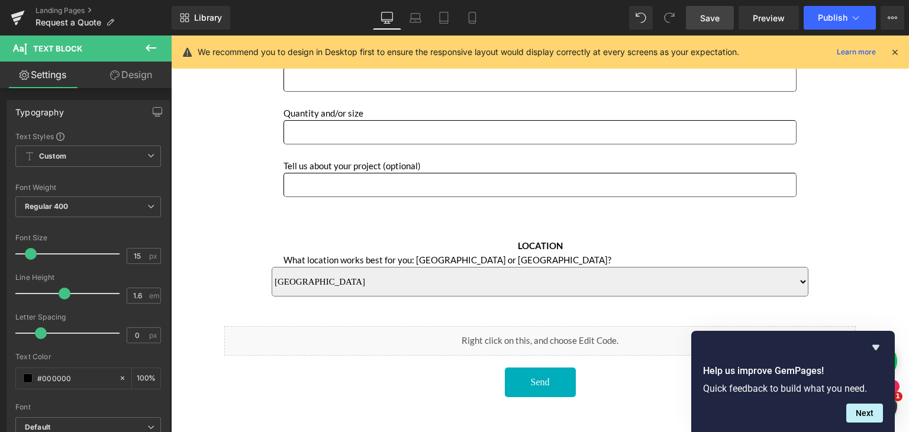
click at [132, 80] on link "Design" at bounding box center [131, 75] width 86 height 27
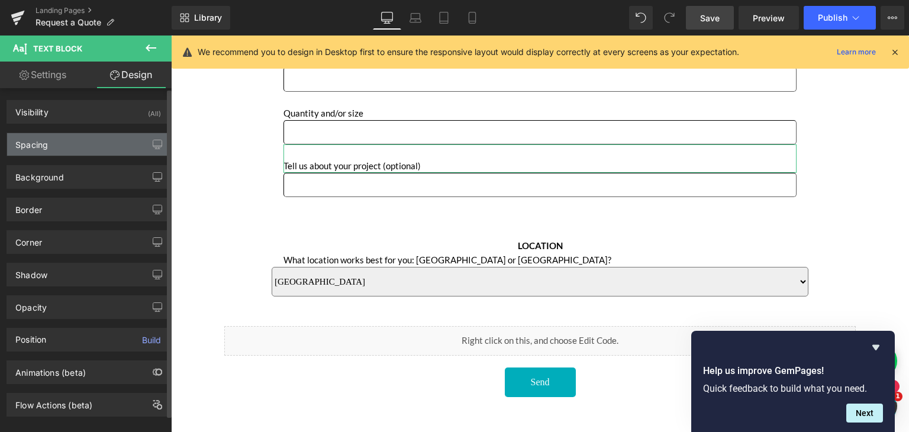
click at [81, 140] on div "Spacing" at bounding box center [88, 144] width 162 height 22
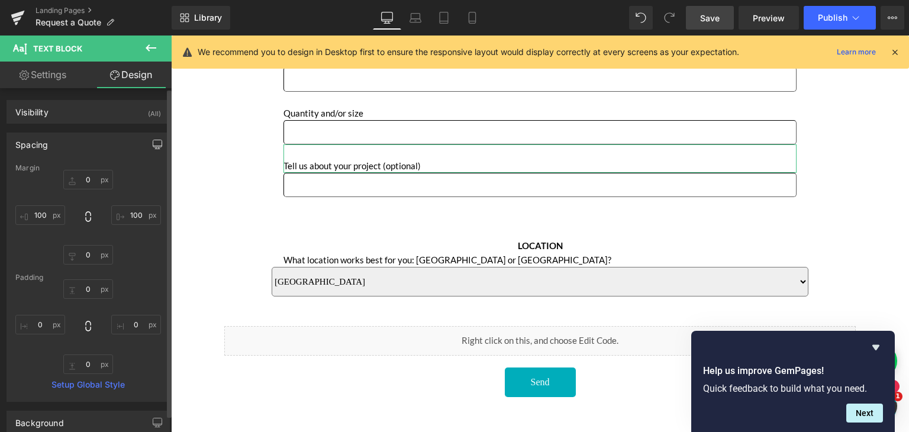
click at [153, 144] on icon "button" at bounding box center [157, 144] width 9 height 9
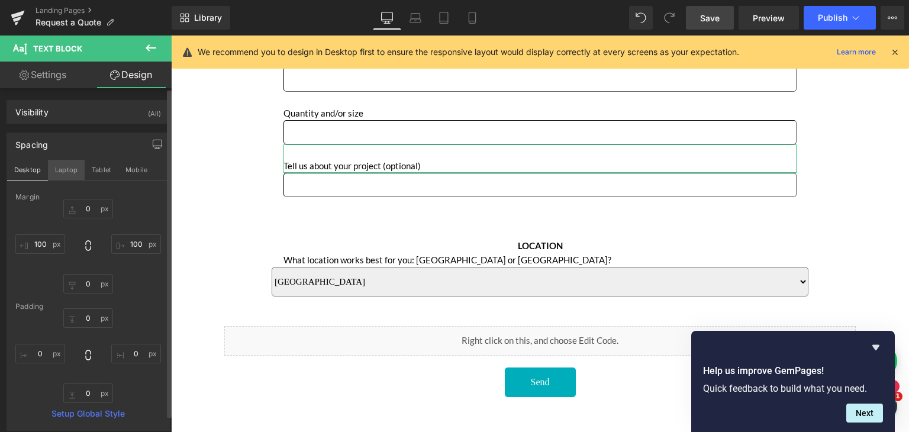
click at [59, 169] on button "Laptop" at bounding box center [66, 170] width 37 height 20
type input "0"
type input "100"
type input "0"
type input "100"
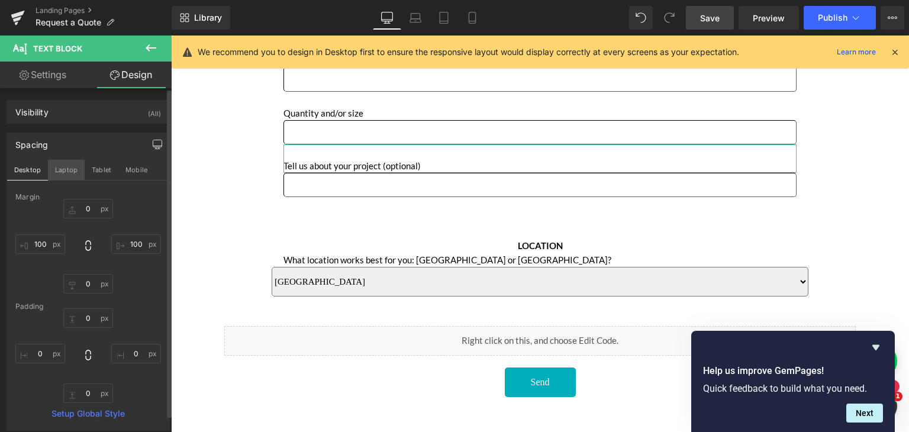
type input "0"
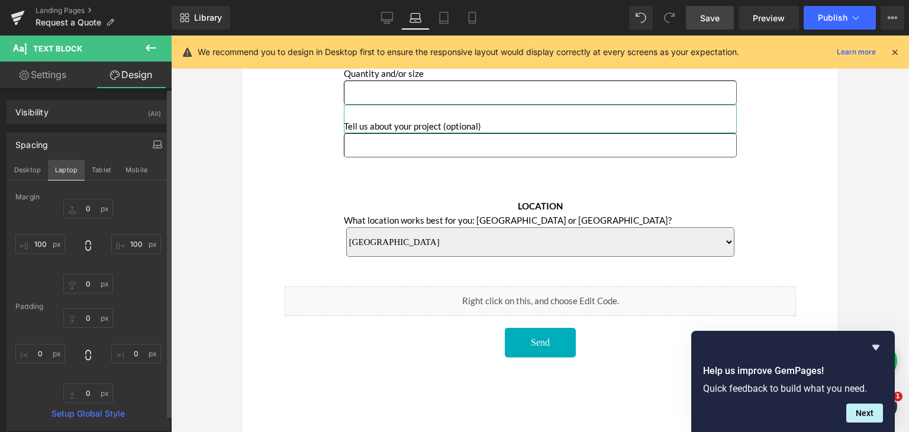
scroll to position [458, 0]
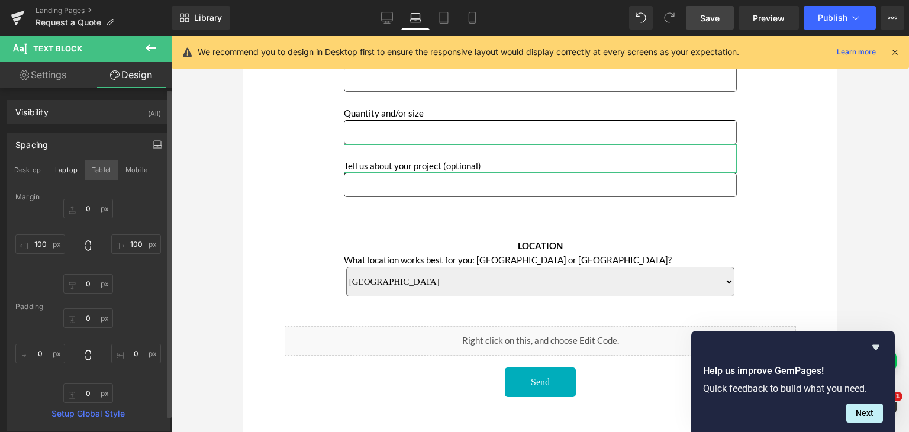
click at [104, 169] on button "Tablet" at bounding box center [102, 170] width 34 height 20
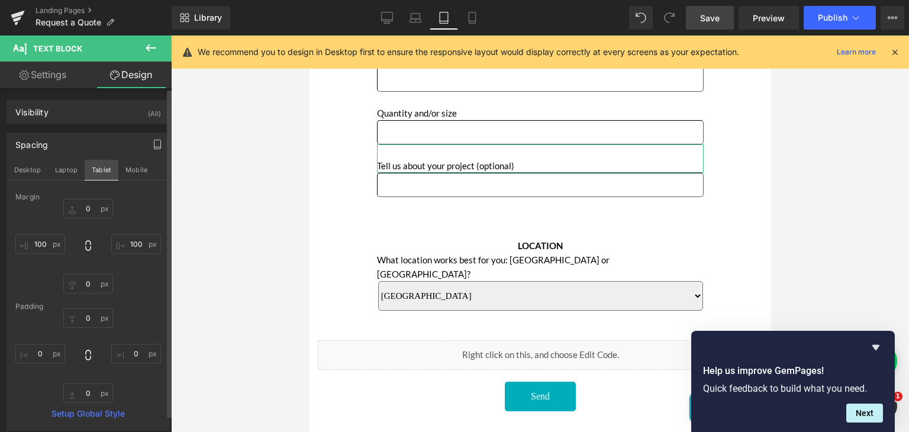
type input "0"
type input "100"
type input "0"
type input "100"
type input "0"
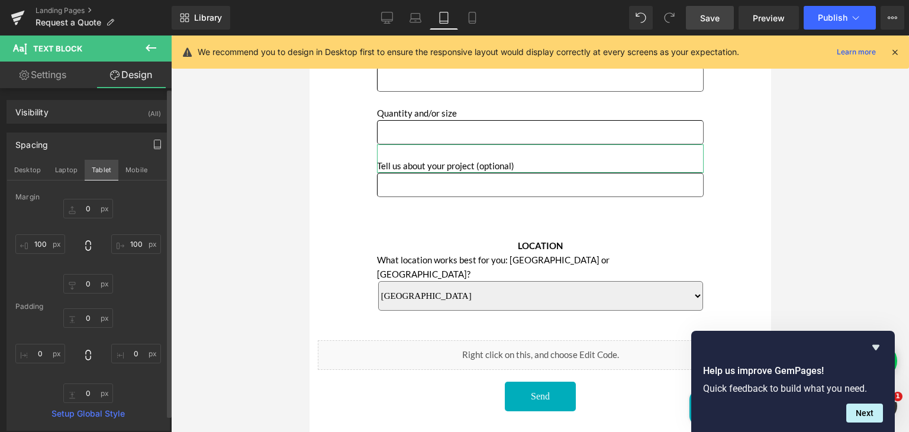
type input "0"
click at [131, 169] on button "Mobile" at bounding box center [136, 170] width 36 height 20
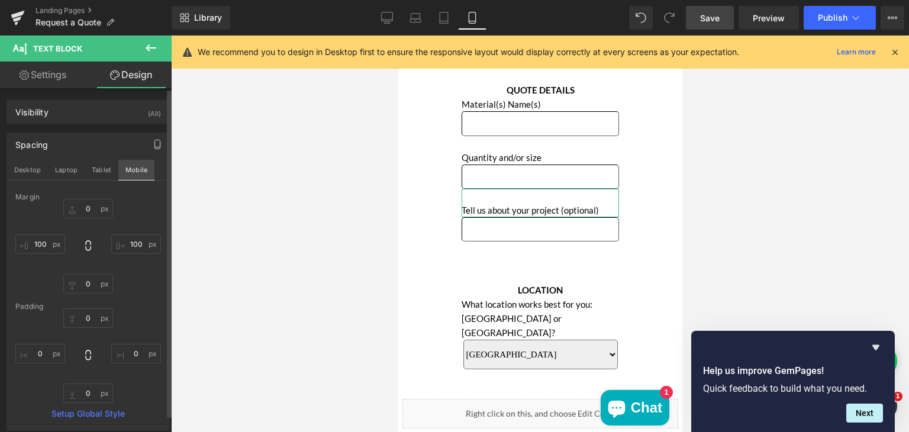
type input "0"
type input "100"
type input "0"
type input "100"
type input "0"
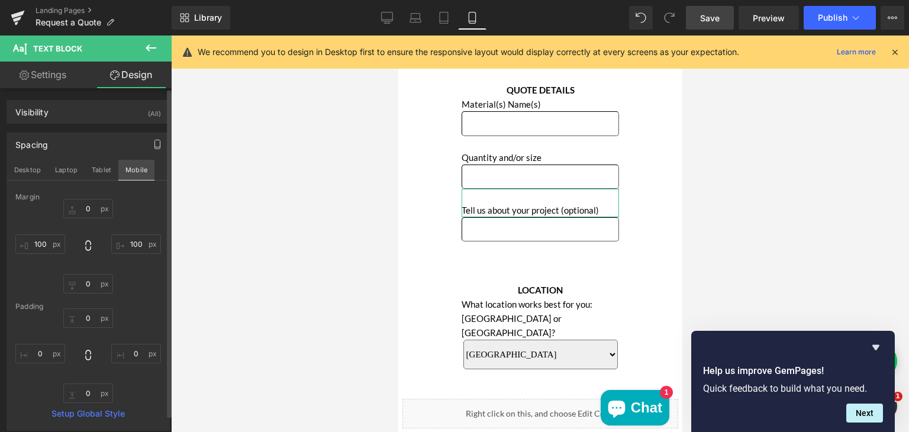
type input "0"
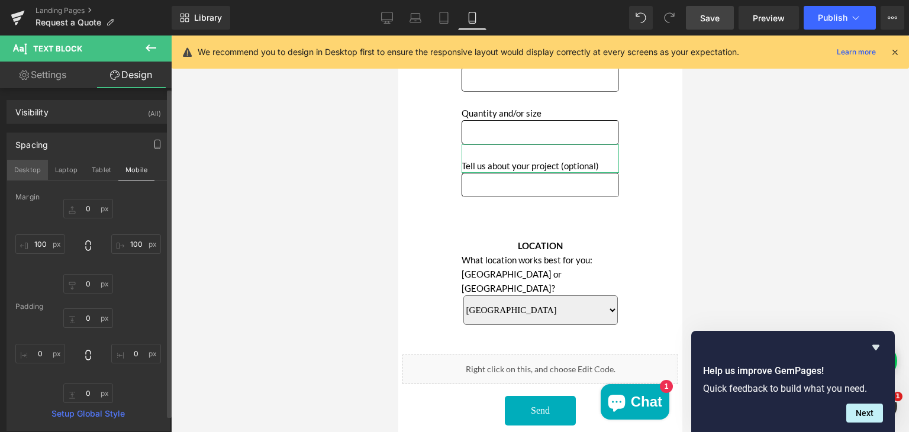
click at [33, 169] on button "Desktop" at bounding box center [27, 170] width 41 height 20
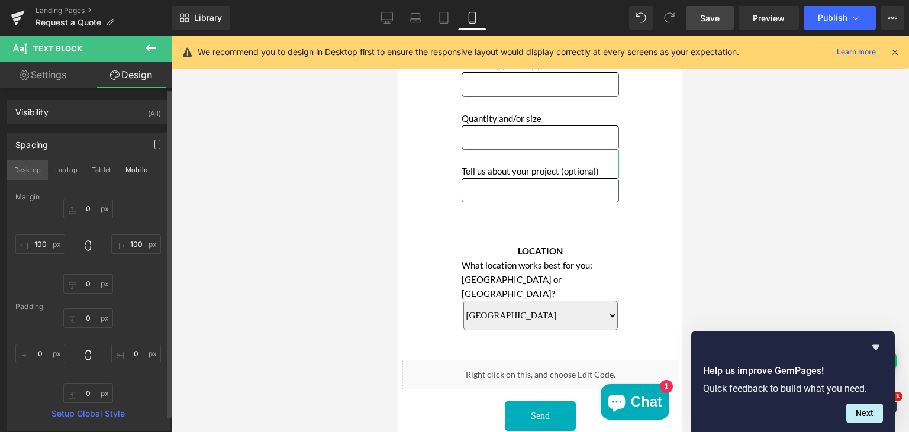
type input "0"
type input "100"
type input "0"
type input "100"
type input "0"
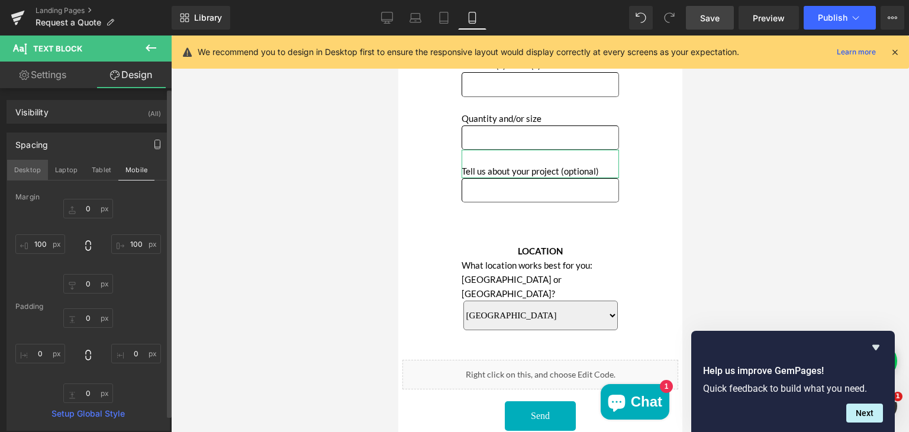
type input "0"
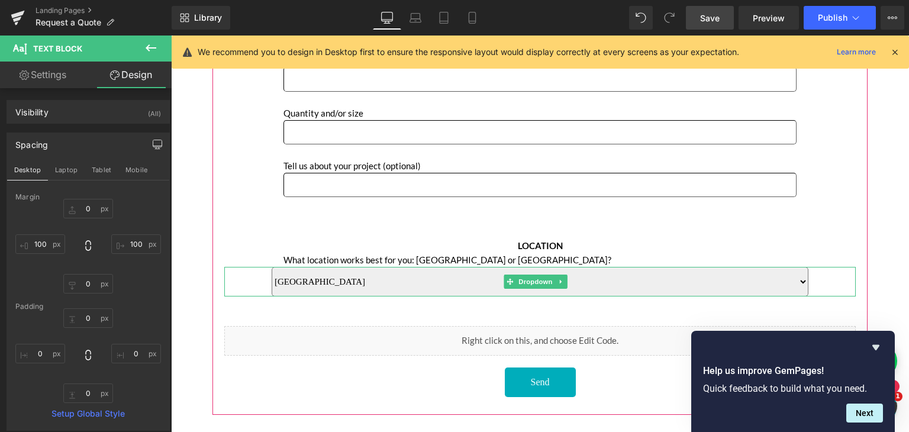
click at [279, 268] on select "Sun Valley [GEOGRAPHIC_DATA]" at bounding box center [540, 282] width 537 height 30
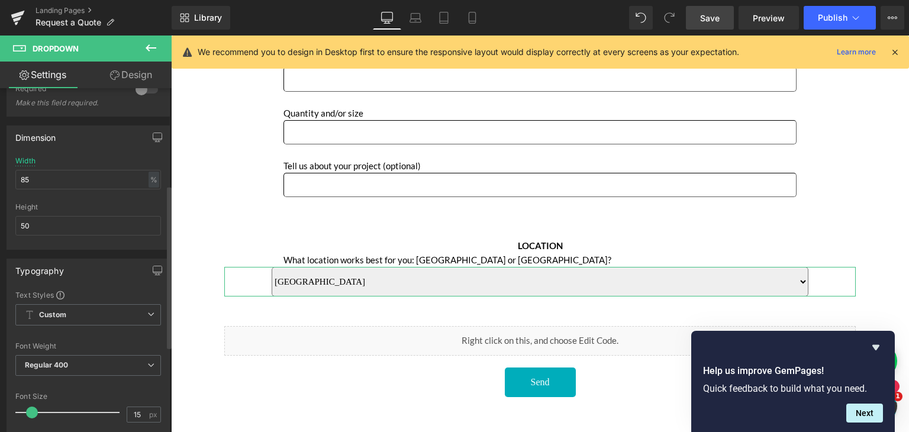
scroll to position [204, 0]
click at [66, 183] on input "85" at bounding box center [88, 179] width 146 height 20
type input "8"
click at [153, 134] on icon "button" at bounding box center [157, 136] width 9 height 9
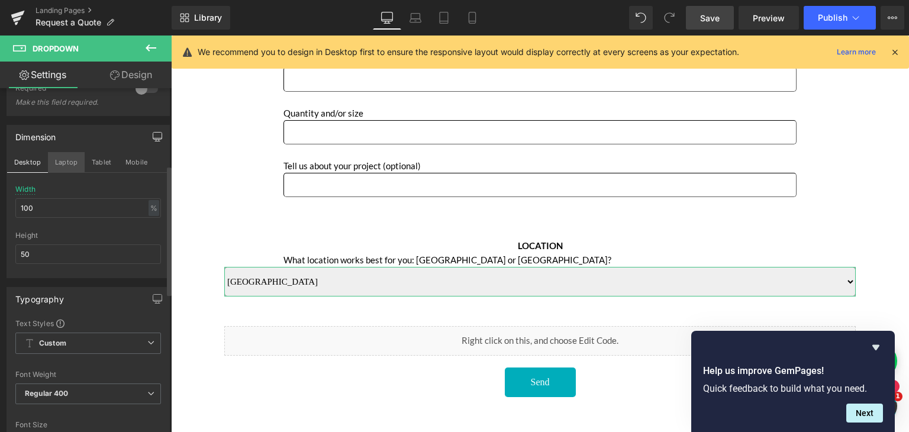
click at [62, 157] on button "Laptop" at bounding box center [66, 162] width 37 height 20
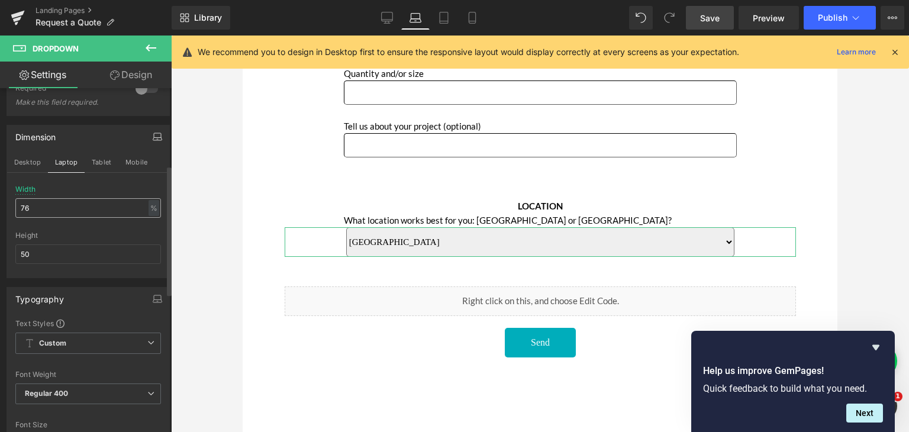
scroll to position [458, 0]
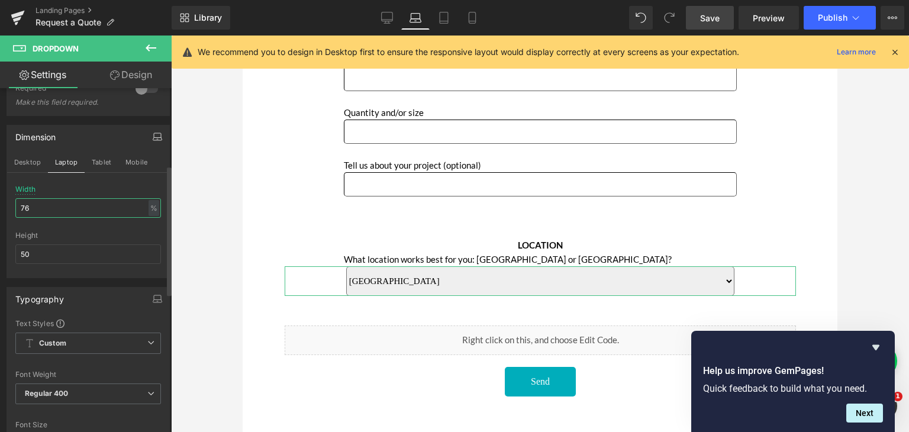
click at [36, 207] on input "76" at bounding box center [88, 208] width 146 height 20
type input "7"
click at [103, 158] on button "Tablet" at bounding box center [102, 162] width 34 height 20
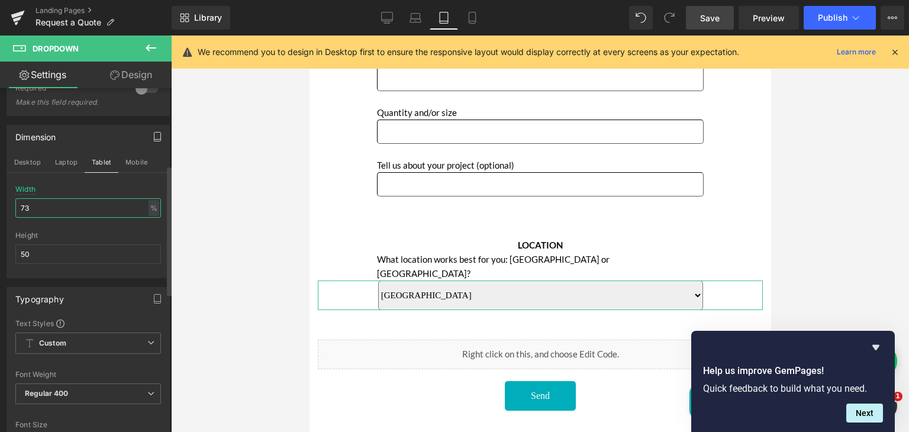
click at [49, 206] on input "73" at bounding box center [88, 208] width 146 height 20
type input "7"
click at [143, 158] on button "Mobile" at bounding box center [136, 162] width 36 height 20
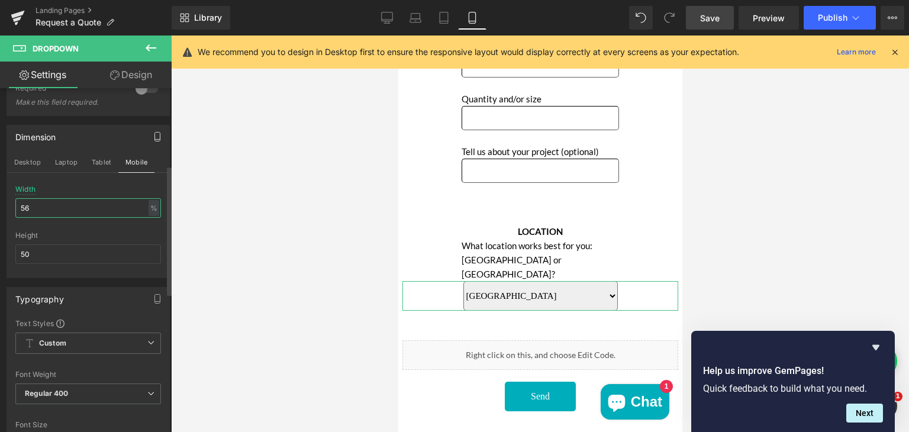
click at [63, 212] on input "56" at bounding box center [88, 208] width 146 height 20
type input "5"
type input "100"
click at [31, 157] on button "Desktop" at bounding box center [27, 162] width 41 height 20
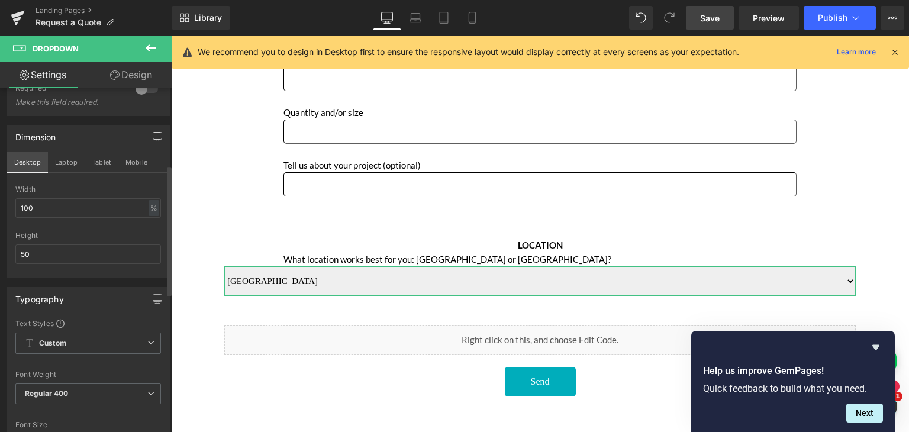
scroll to position [0, 0]
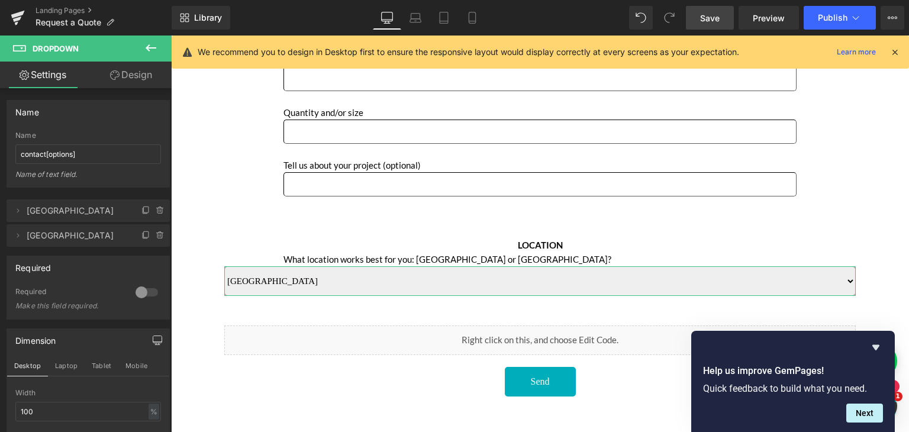
click at [144, 69] on link "Design" at bounding box center [131, 75] width 86 height 27
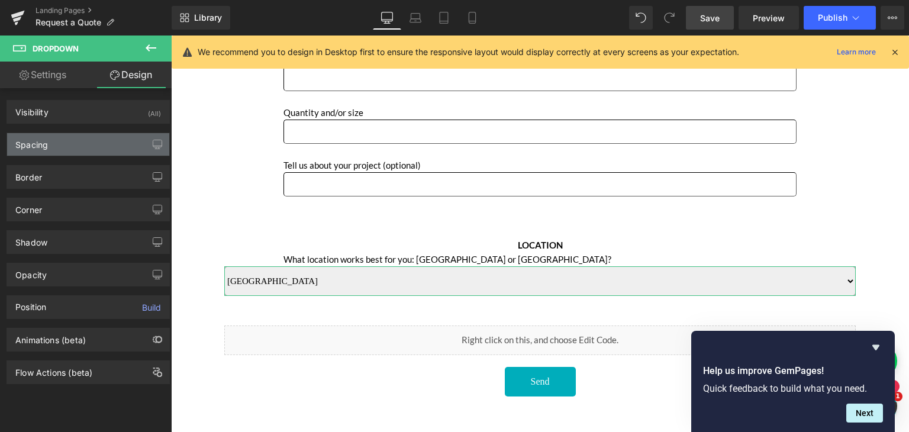
click at [54, 140] on div "Spacing" at bounding box center [88, 144] width 162 height 22
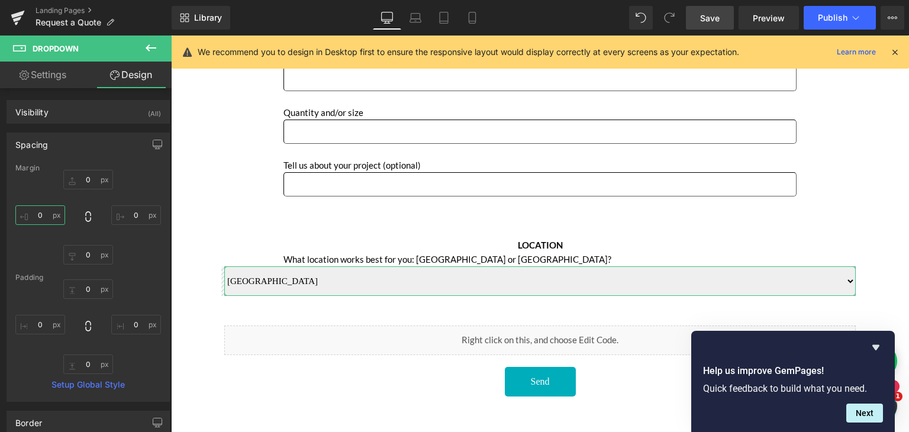
click at [43, 216] on input "0" at bounding box center [40, 215] width 50 height 20
type input "100"
click at [136, 215] on input "0" at bounding box center [136, 215] width 50 height 20
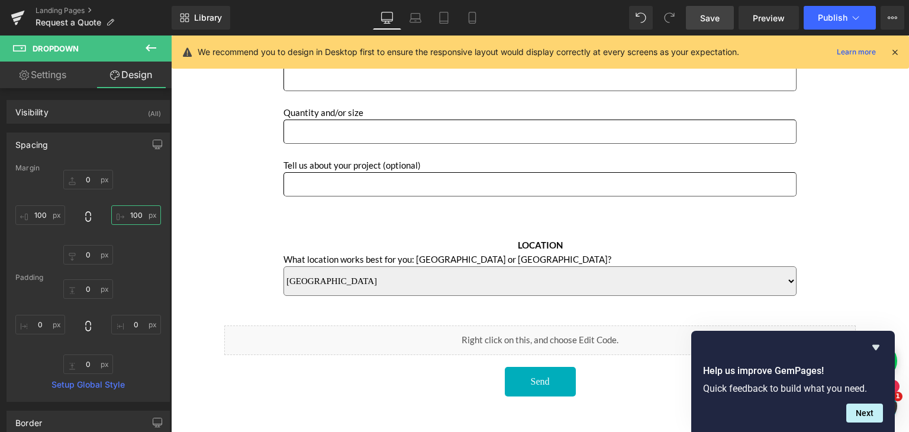
type input "100"
click at [709, 18] on span "Save" at bounding box center [710, 18] width 20 height 12
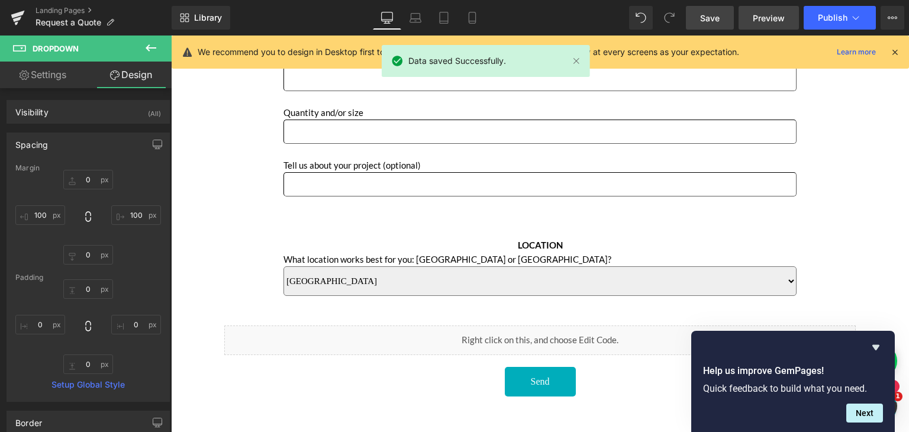
click at [771, 17] on span "Preview" at bounding box center [769, 18] width 32 height 12
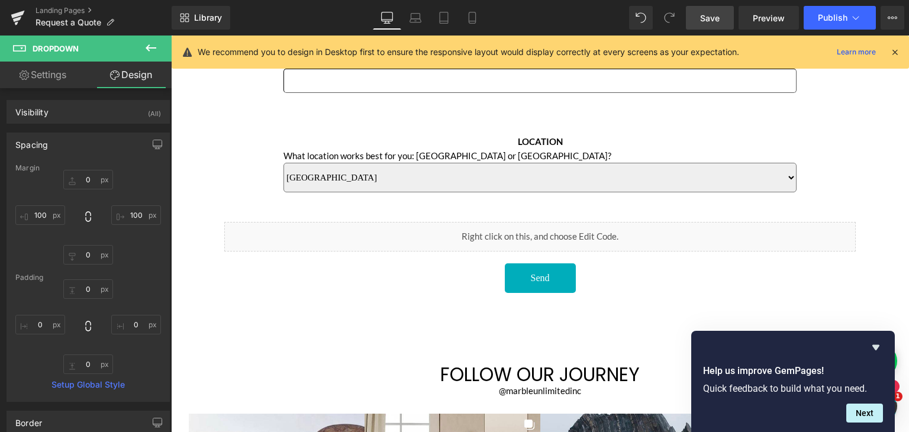
scroll to position [583, 0]
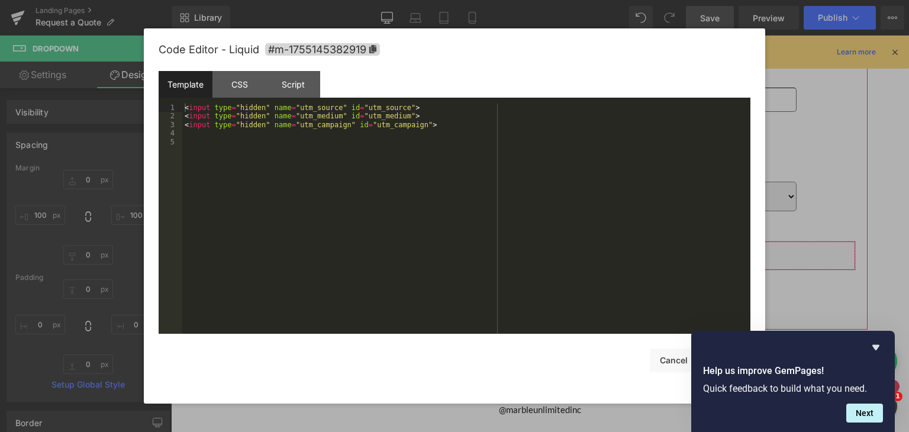
click at [550, 265] on icon "Main content" at bounding box center [552, 268] width 7 height 7
click at [246, 88] on div "CSS" at bounding box center [240, 84] width 54 height 27
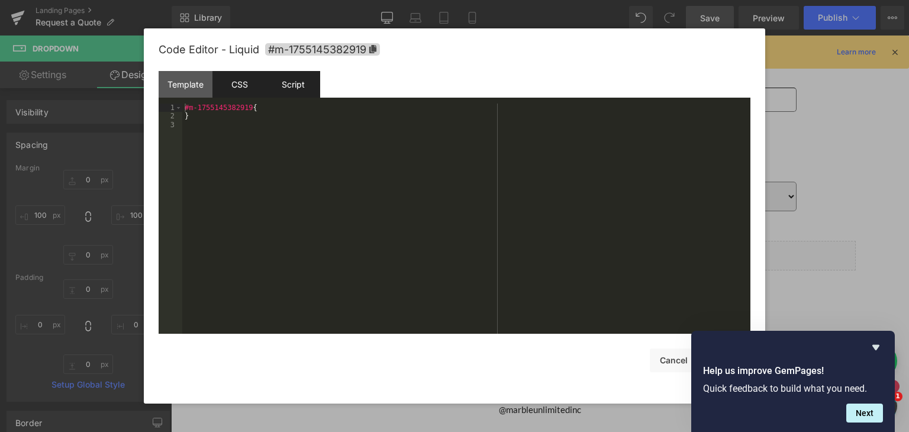
click at [286, 85] on div "Script" at bounding box center [293, 84] width 54 height 27
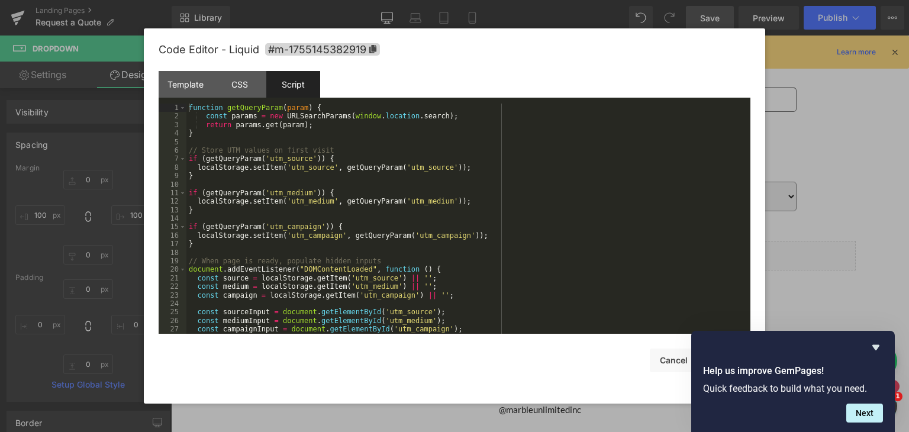
scroll to position [0, 0]
click at [673, 361] on button "Cancel" at bounding box center [673, 361] width 47 height 24
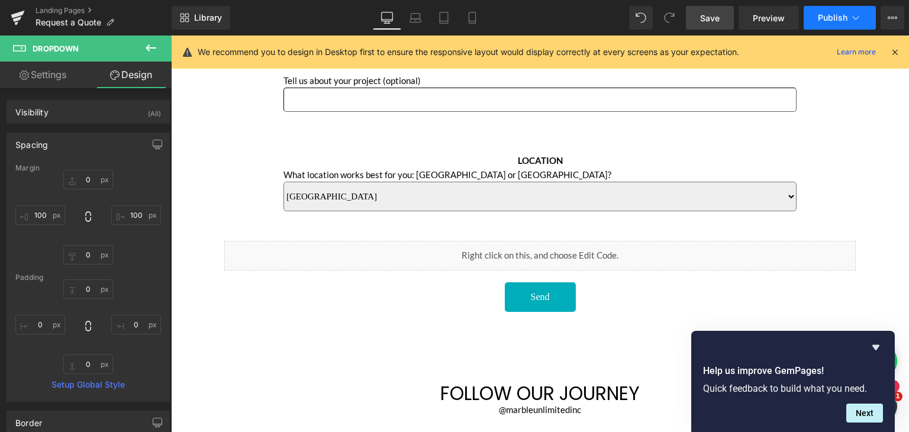
click at [826, 18] on span "Publish" at bounding box center [833, 17] width 30 height 9
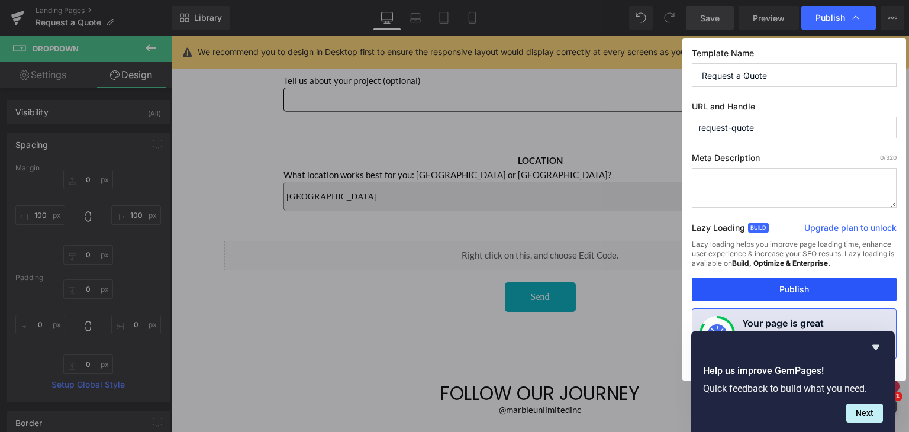
click at [744, 292] on button "Publish" at bounding box center [794, 290] width 205 height 24
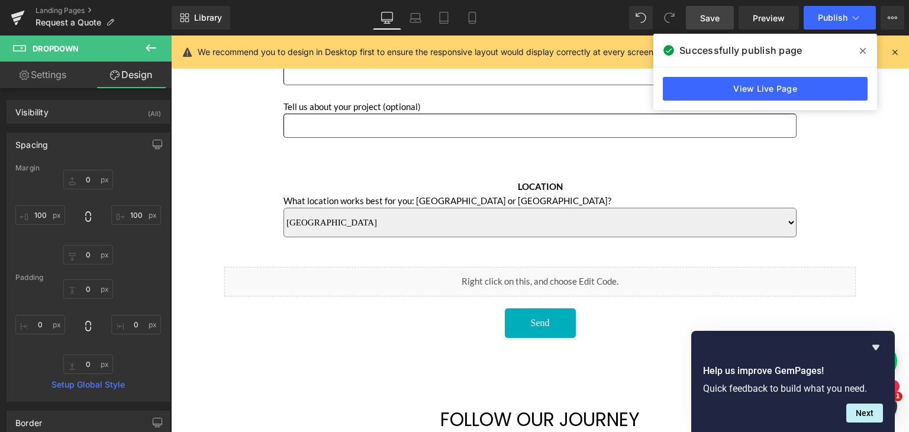
scroll to position [568, 0]
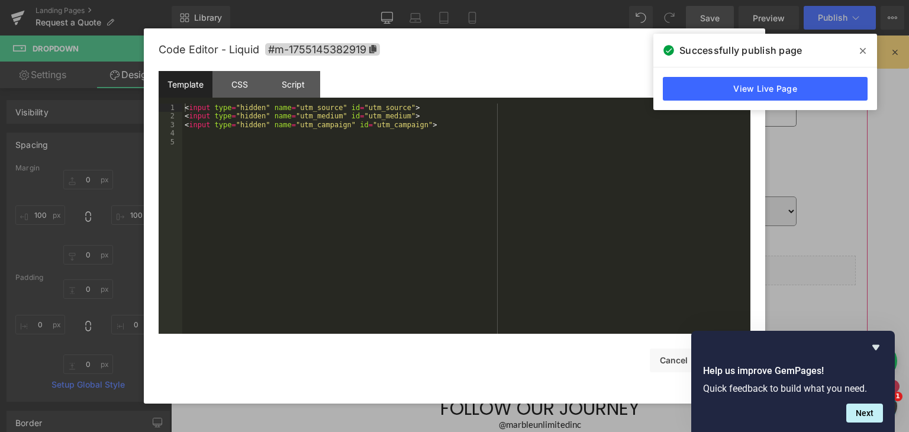
click at [552, 279] on icon "Main content" at bounding box center [549, 282] width 7 height 7
click at [198, 138] on div "< input type = "hidden" name = "utm_source" id = "utm_source" > < input type = …" at bounding box center [466, 227] width 568 height 247
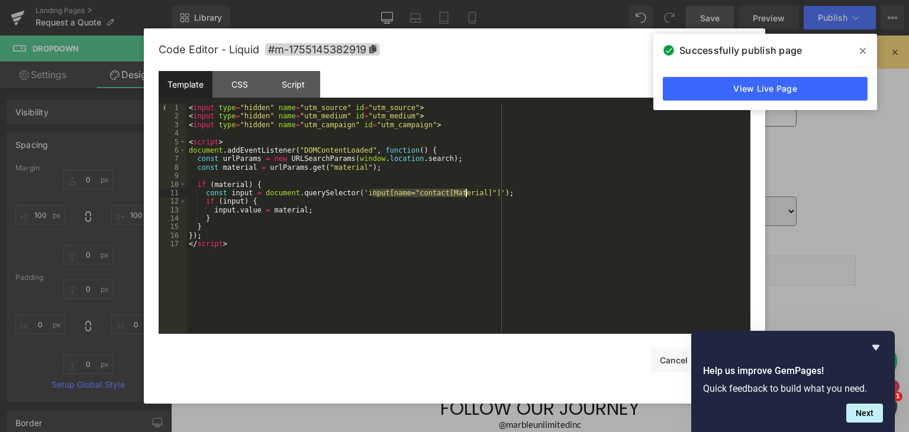
drag, startPoint x: 372, startPoint y: 194, endPoint x: 465, endPoint y: 193, distance: 93.0
click at [465, 193] on div "< input type = "hidden" name = "utm_source" id = "utm_source" > < input type = …" at bounding box center [469, 227] width 564 height 247
click at [455, 230] on div "< input type = "hidden" name = "utm_source" id = "utm_source" > < input type = …" at bounding box center [469, 227] width 564 height 247
drag, startPoint x: 398, startPoint y: 195, endPoint x: 465, endPoint y: 194, distance: 66.9
click at [465, 194] on div "< input type = "hidden" name = "utm_source" id = "utm_source" > < input type = …" at bounding box center [469, 227] width 564 height 247
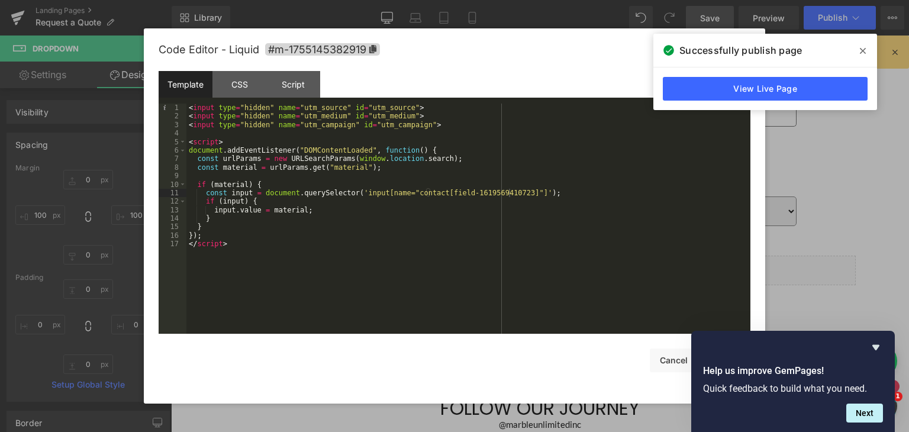
click at [864, 50] on icon at bounding box center [863, 51] width 6 height 6
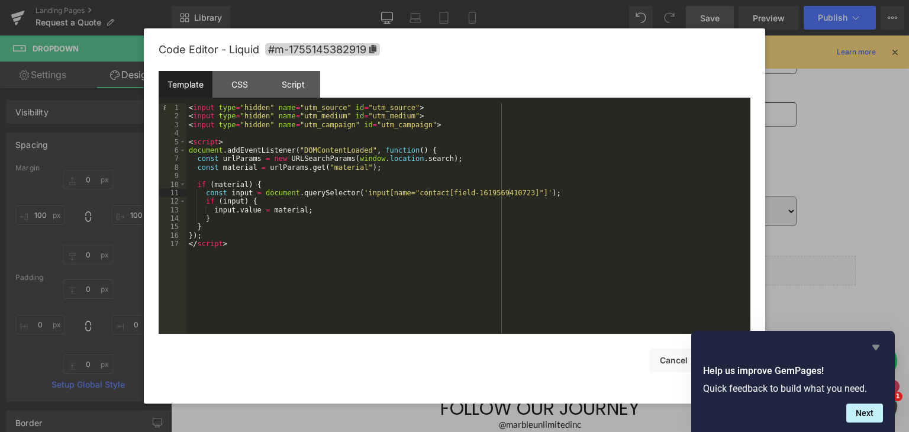
click at [878, 348] on icon "Hide survey" at bounding box center [876, 347] width 7 height 5
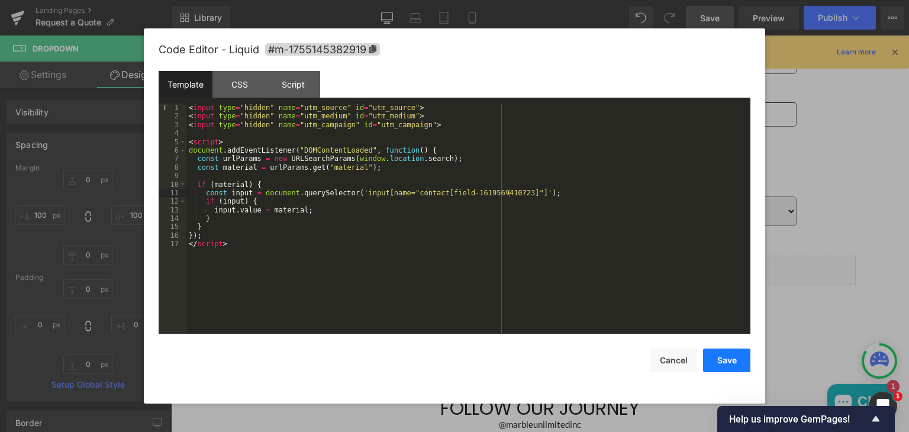
click at [724, 357] on button "Save" at bounding box center [726, 361] width 47 height 24
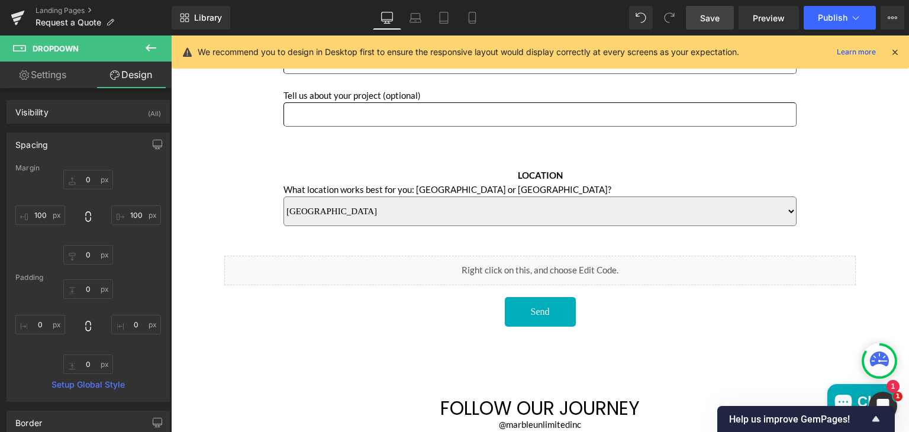
click at [719, 17] on span "Save" at bounding box center [710, 18] width 20 height 12
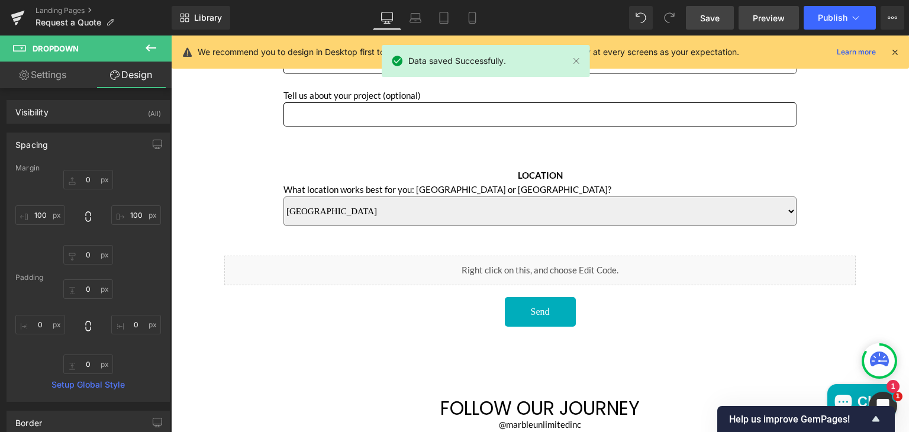
click at [773, 18] on span "Preview" at bounding box center [769, 18] width 32 height 12
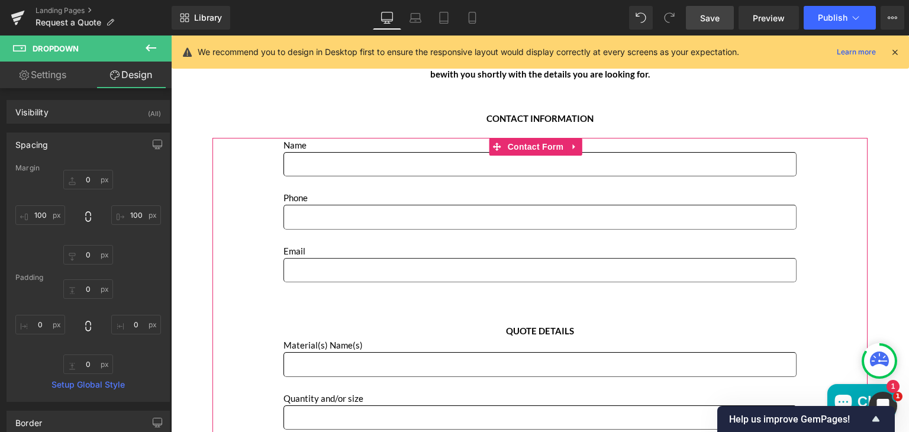
scroll to position [211, 0]
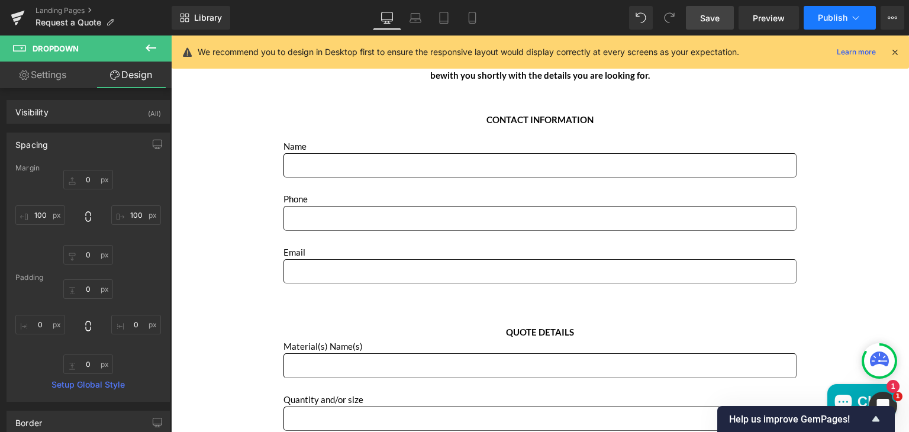
click at [827, 12] on button "Publish" at bounding box center [840, 18] width 72 height 24
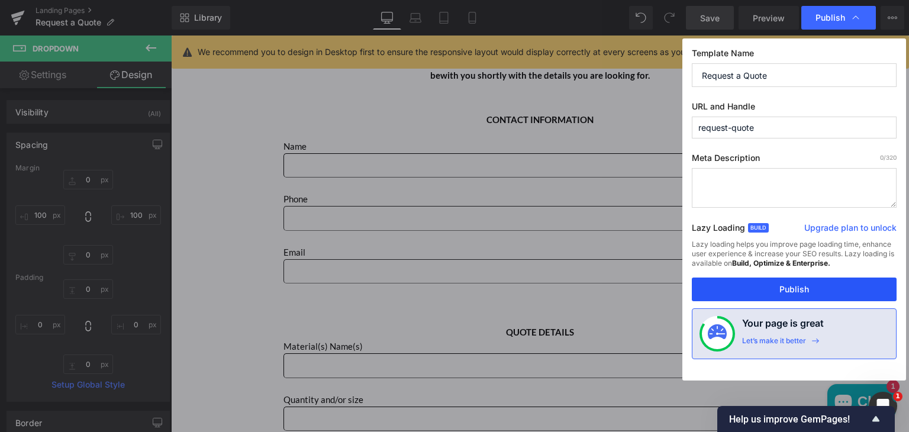
click at [749, 289] on button "Publish" at bounding box center [794, 290] width 205 height 24
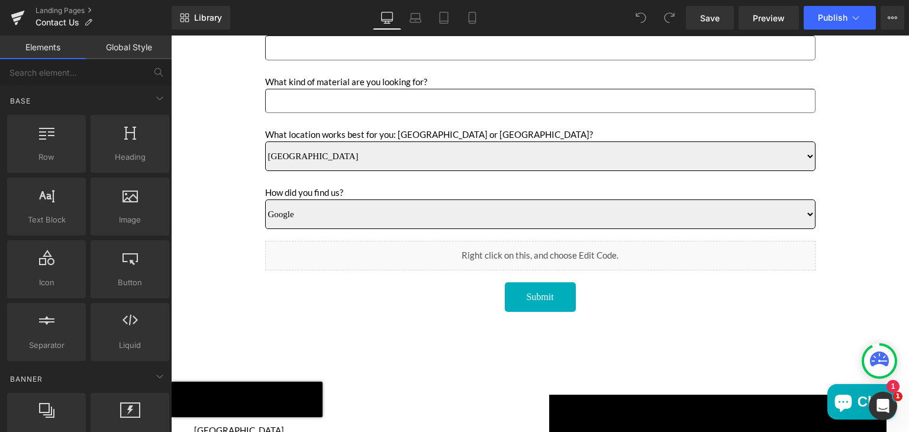
scroll to position [578, 0]
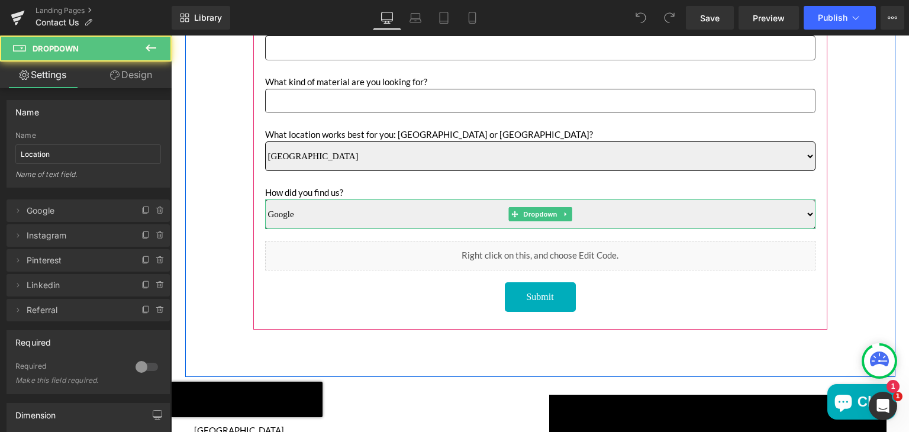
click at [471, 216] on select "Google Instagram Pinterest Linkedin Referral" at bounding box center [540, 215] width 551 height 30
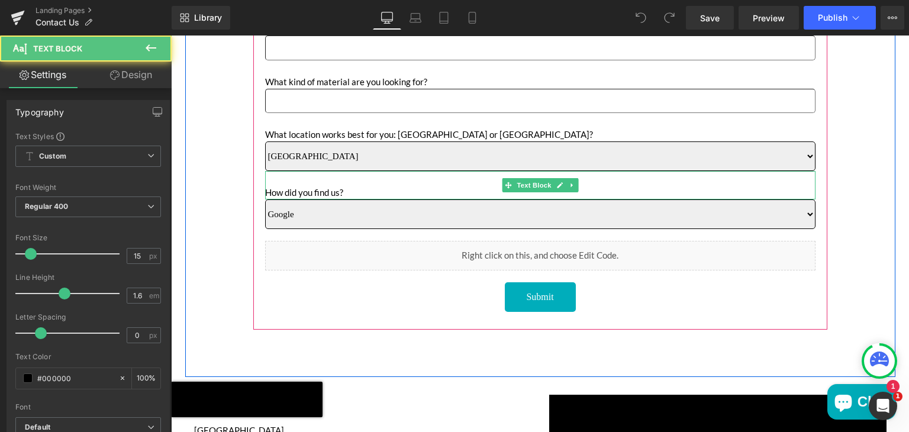
click at [414, 187] on p "How did you find us?" at bounding box center [540, 192] width 551 height 14
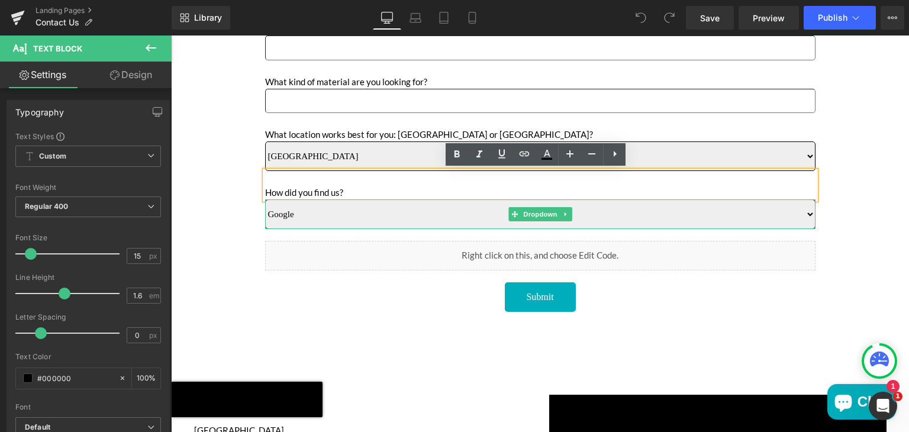
click at [272, 210] on select "Google Instagram Pinterest Linkedin Referral" at bounding box center [540, 215] width 551 height 30
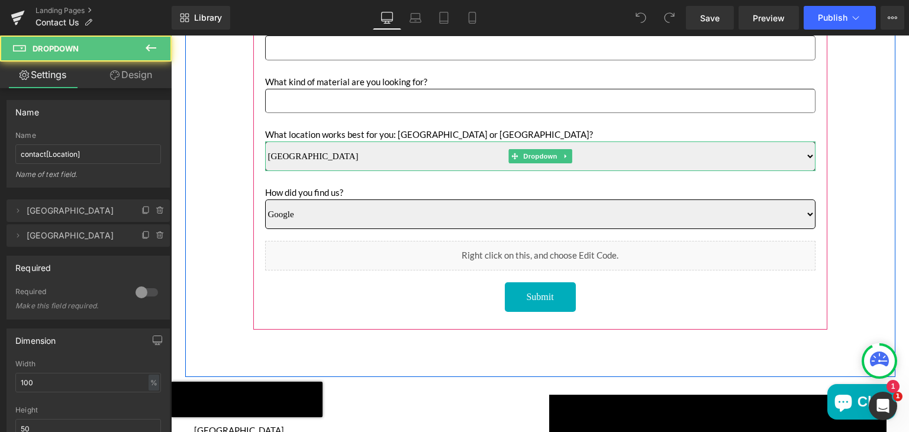
click at [321, 150] on select "Sun Valley [GEOGRAPHIC_DATA]" at bounding box center [540, 157] width 551 height 30
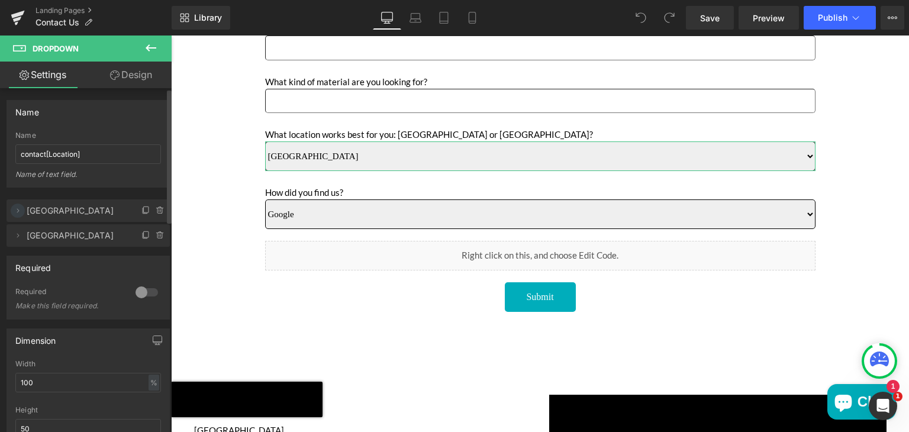
click at [19, 209] on icon at bounding box center [17, 210] width 9 height 9
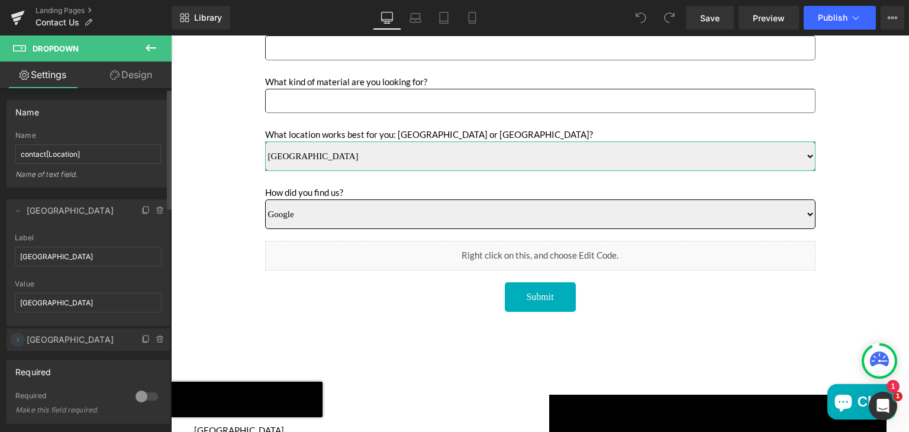
click at [16, 339] on icon at bounding box center [17, 339] width 9 height 9
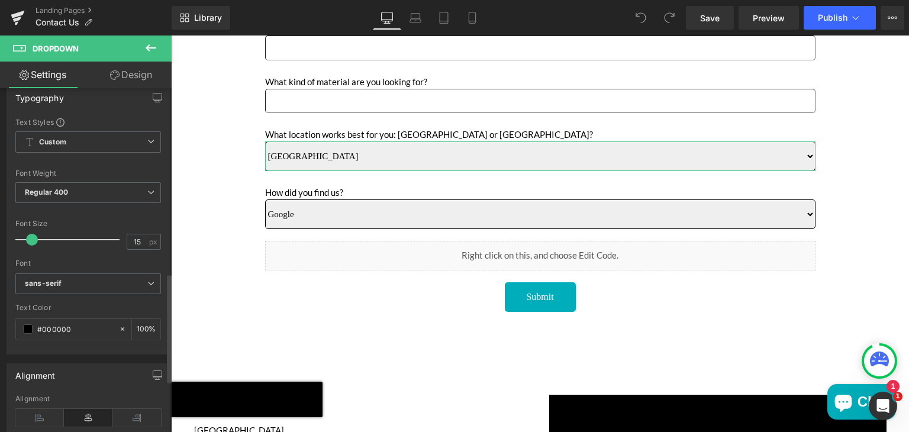
scroll to position [584, 0]
click at [131, 78] on link "Design" at bounding box center [131, 75] width 86 height 27
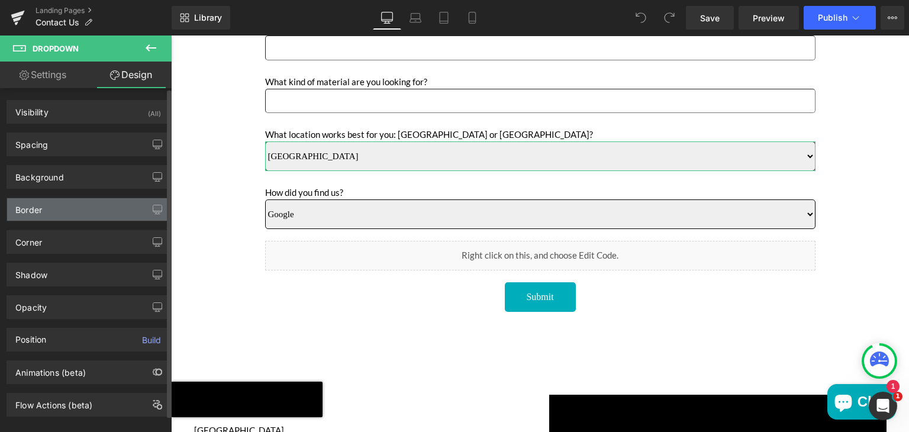
click at [27, 205] on div "Border" at bounding box center [28, 206] width 27 height 17
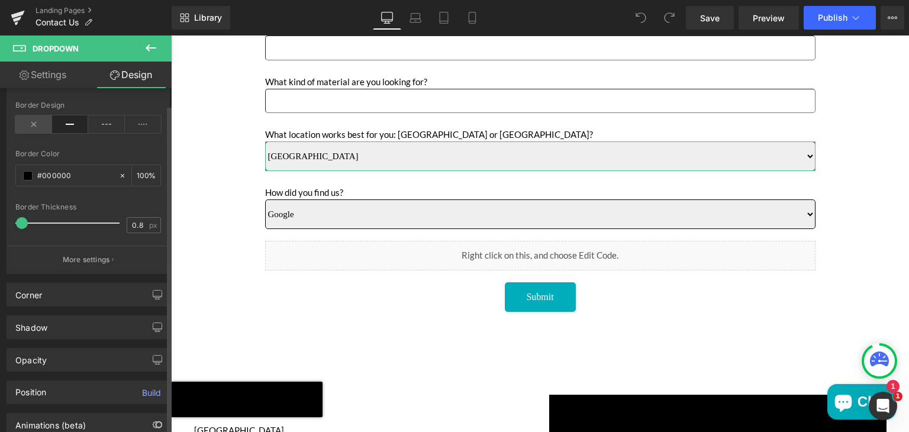
scroll to position [184, 0]
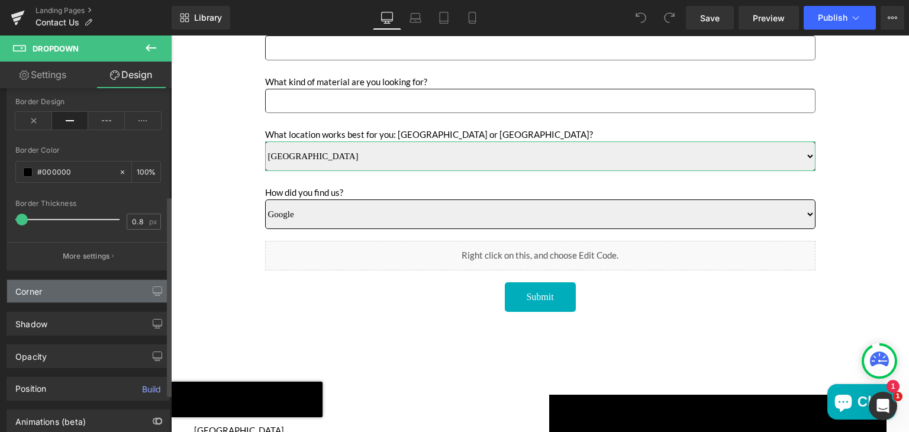
click at [38, 290] on div "Corner" at bounding box center [28, 288] width 27 height 17
click at [82, 288] on div "Corner" at bounding box center [88, 291] width 162 height 22
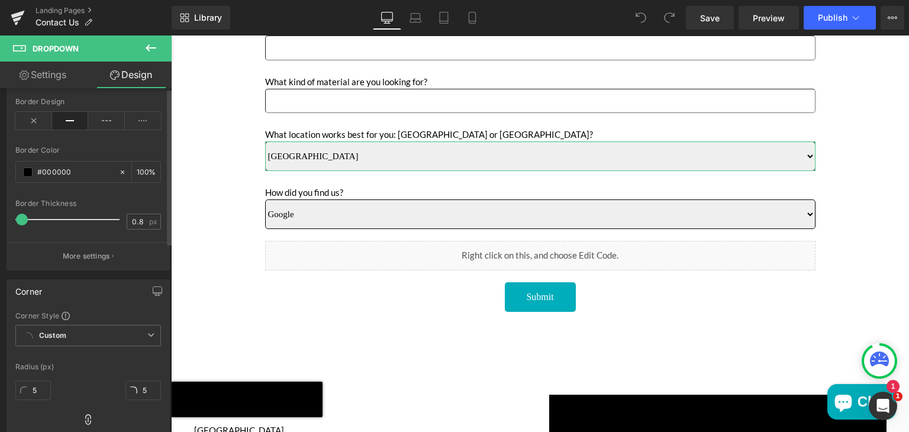
scroll to position [0, 0]
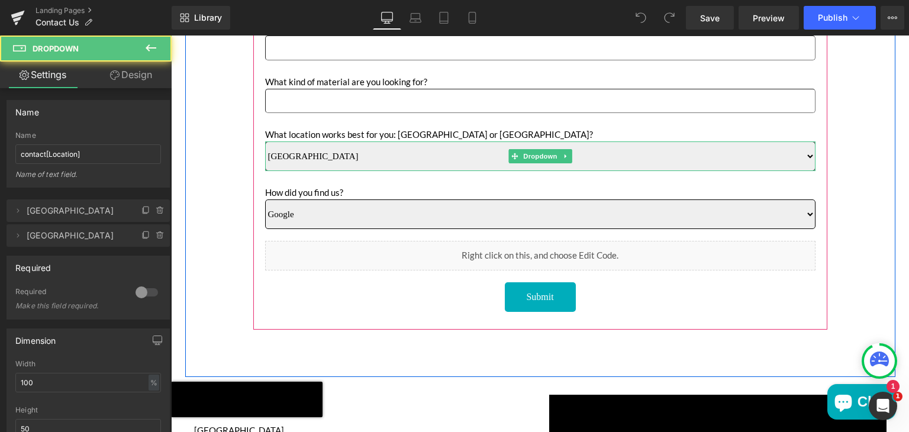
click at [345, 146] on select "Sun Valley [GEOGRAPHIC_DATA]" at bounding box center [540, 157] width 551 height 30
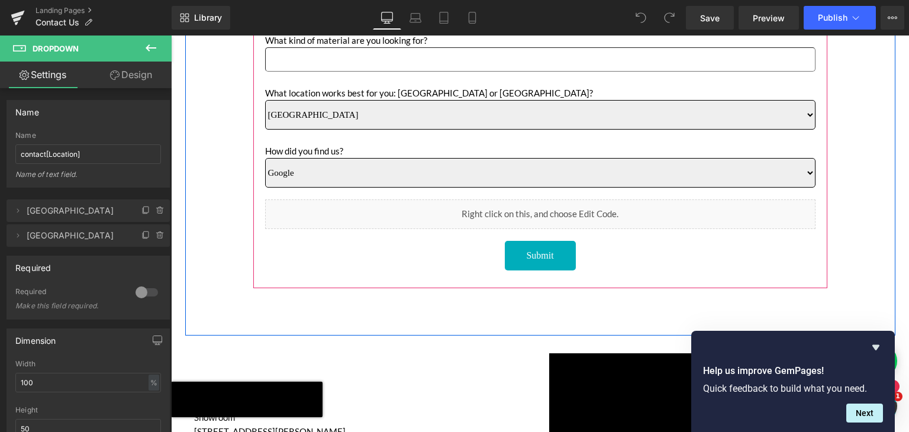
scroll to position [628, 0]
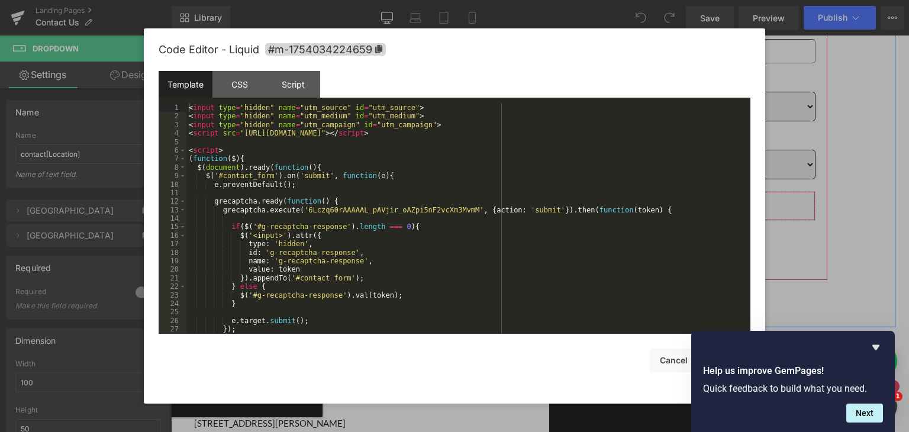
click at [552, 216] on icon "Main content" at bounding box center [556, 218] width 8 height 9
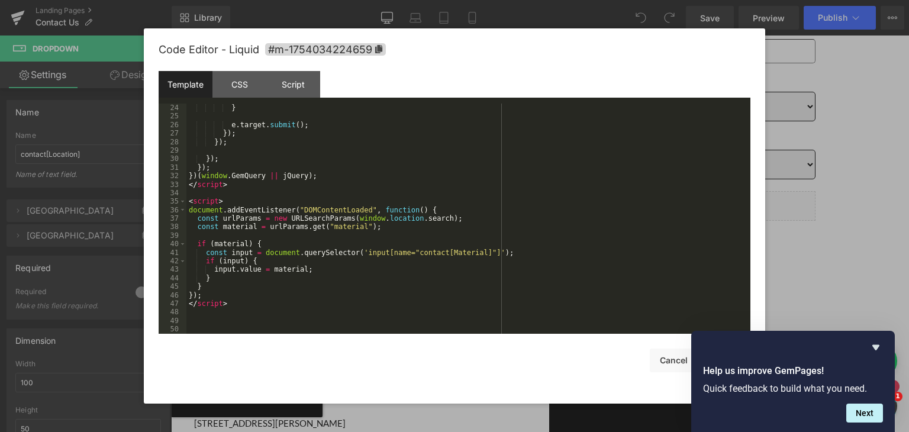
scroll to position [196, 0]
click at [291, 80] on div "Script" at bounding box center [293, 84] width 54 height 27
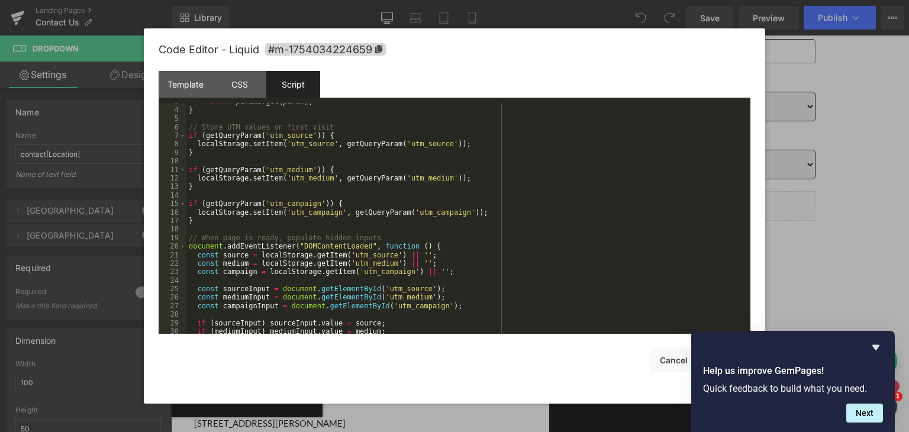
scroll to position [0, 0]
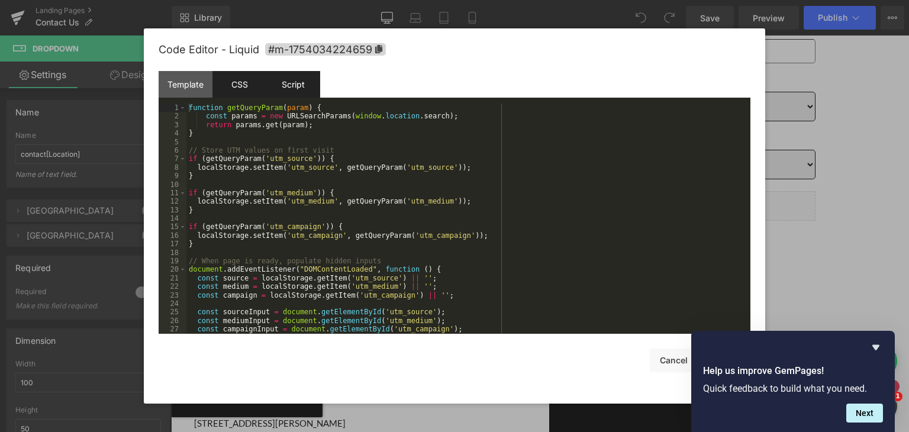
click at [235, 78] on div "CSS" at bounding box center [240, 84] width 54 height 27
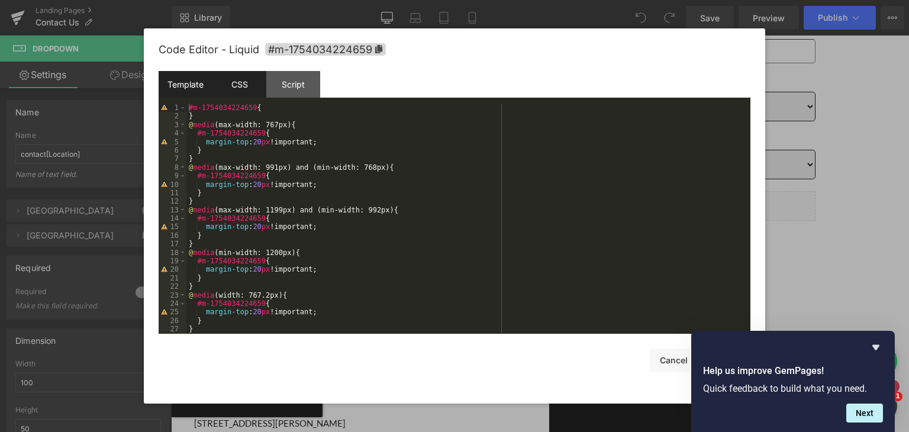
click at [175, 88] on div "Template" at bounding box center [186, 84] width 54 height 27
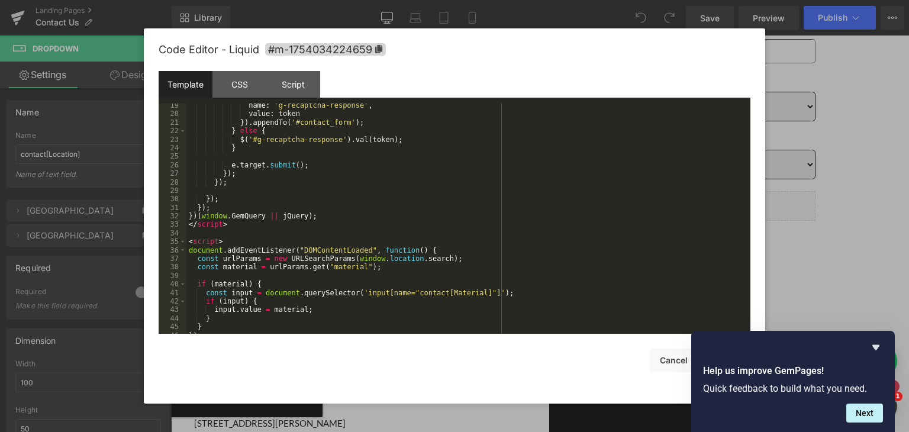
scroll to position [196, 0]
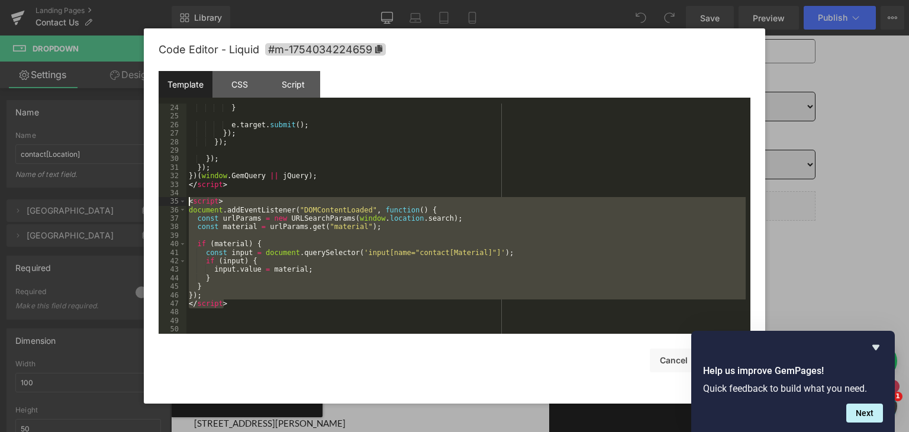
drag, startPoint x: 228, startPoint y: 307, endPoint x: 186, endPoint y: 202, distance: 112.9
click at [186, 202] on pre "24 25 26 27 28 29 30 31 32 33 34 35 36 37 38 39 40 41 42 43 44 45 46 47 48 49 5…" at bounding box center [455, 219] width 592 height 230
click at [667, 359] on button "Cancel" at bounding box center [673, 361] width 47 height 24
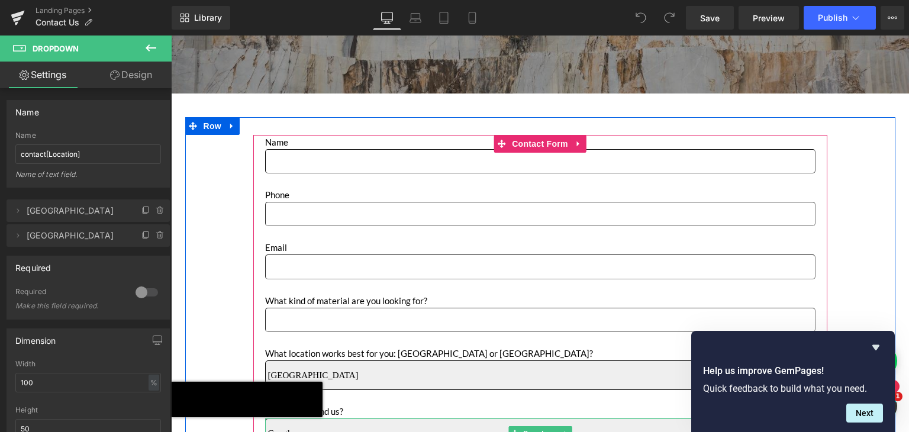
scroll to position [354, 0]
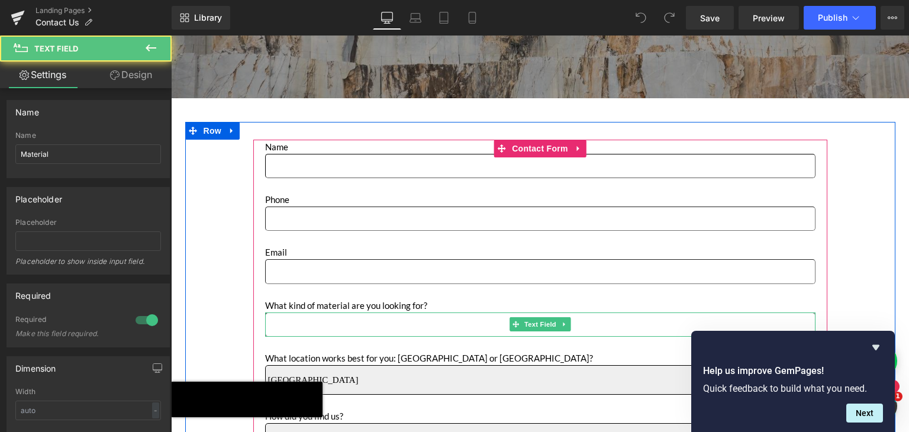
click at [336, 325] on input "Main content" at bounding box center [540, 325] width 551 height 24
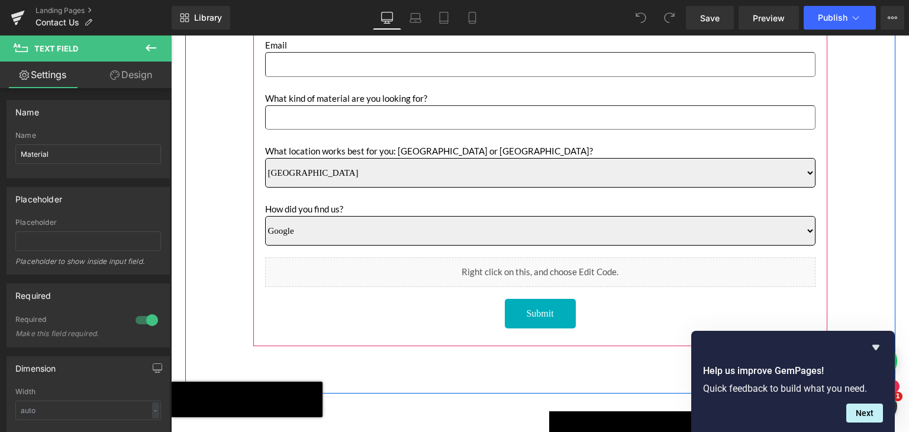
scroll to position [561, 0]
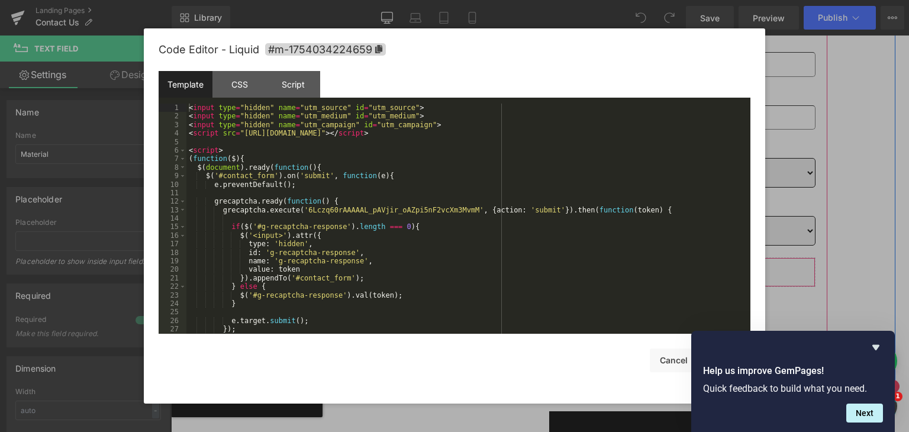
click at [553, 284] on icon "Main content" at bounding box center [556, 284] width 7 height 7
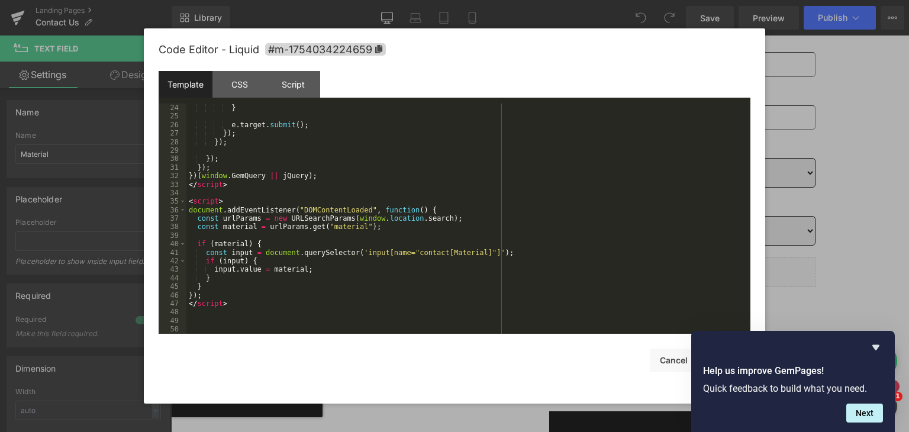
scroll to position [196, 0]
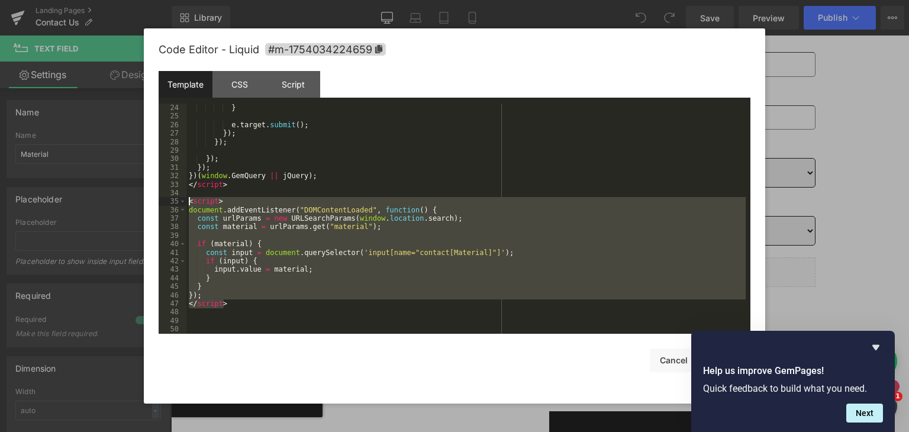
drag, startPoint x: 227, startPoint y: 306, endPoint x: 189, endPoint y: 204, distance: 108.7
click at [189, 204] on div "} e . target . submit ( ) ; }) ; }) ; }) ; }) ; }) ( window . GemQuery || jQuer…" at bounding box center [467, 227] width 560 height 247
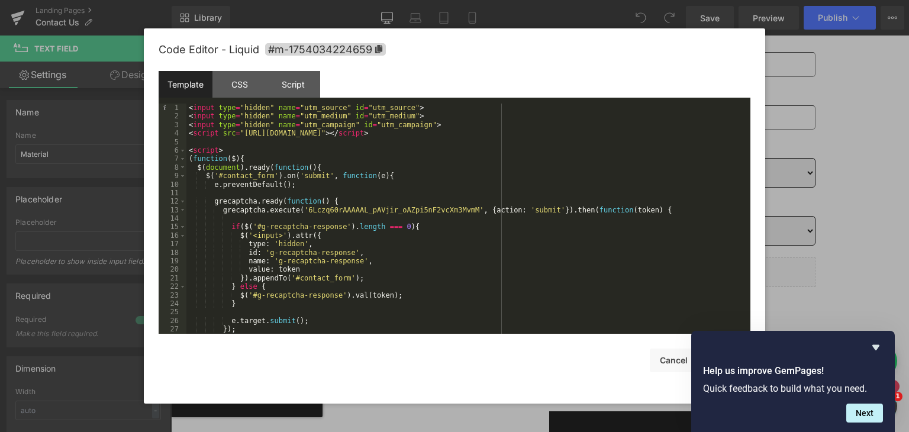
scroll to position [0, 0]
